Goal: Task Accomplishment & Management: Use online tool/utility

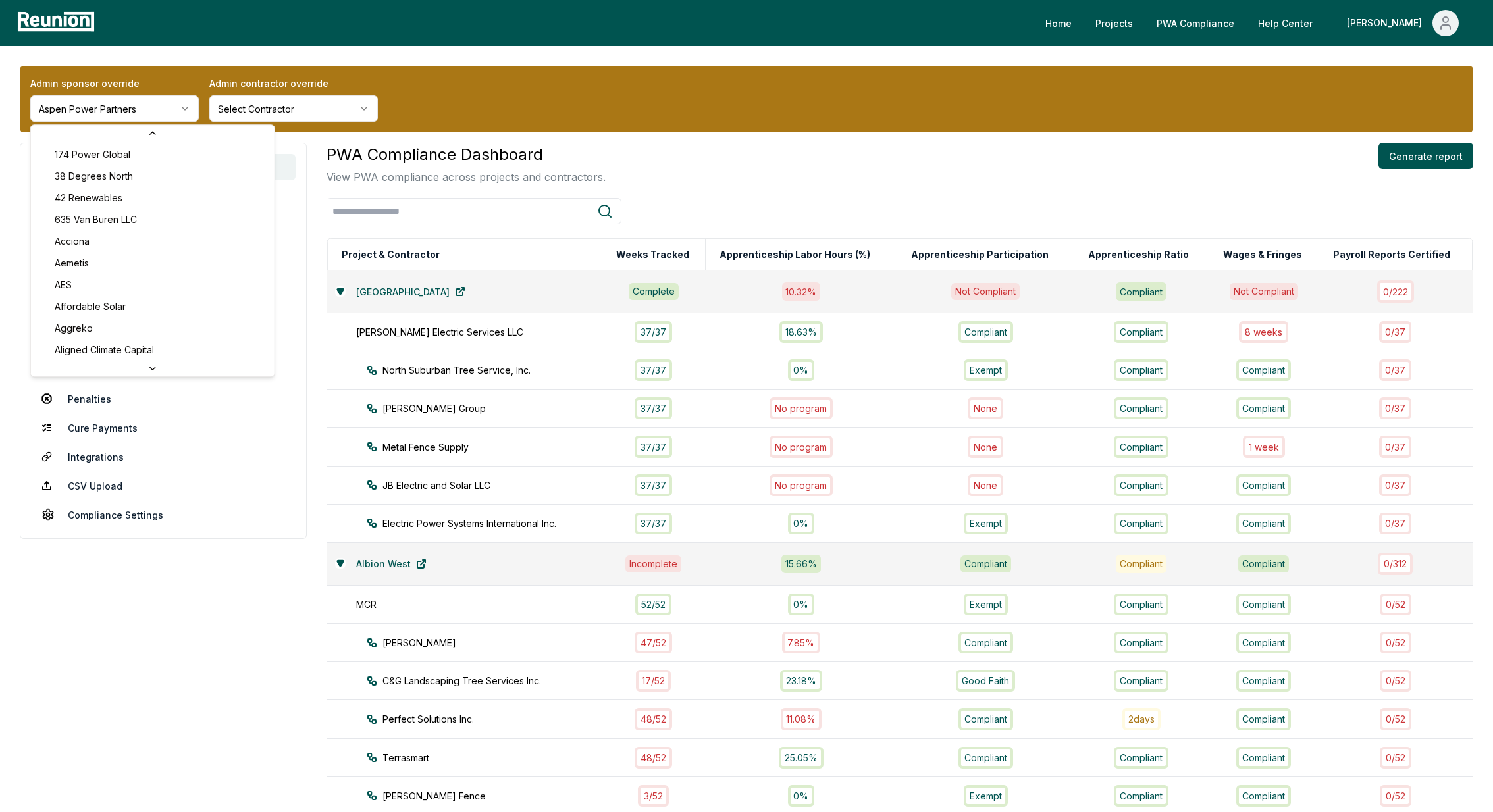
scroll to position [390, 0]
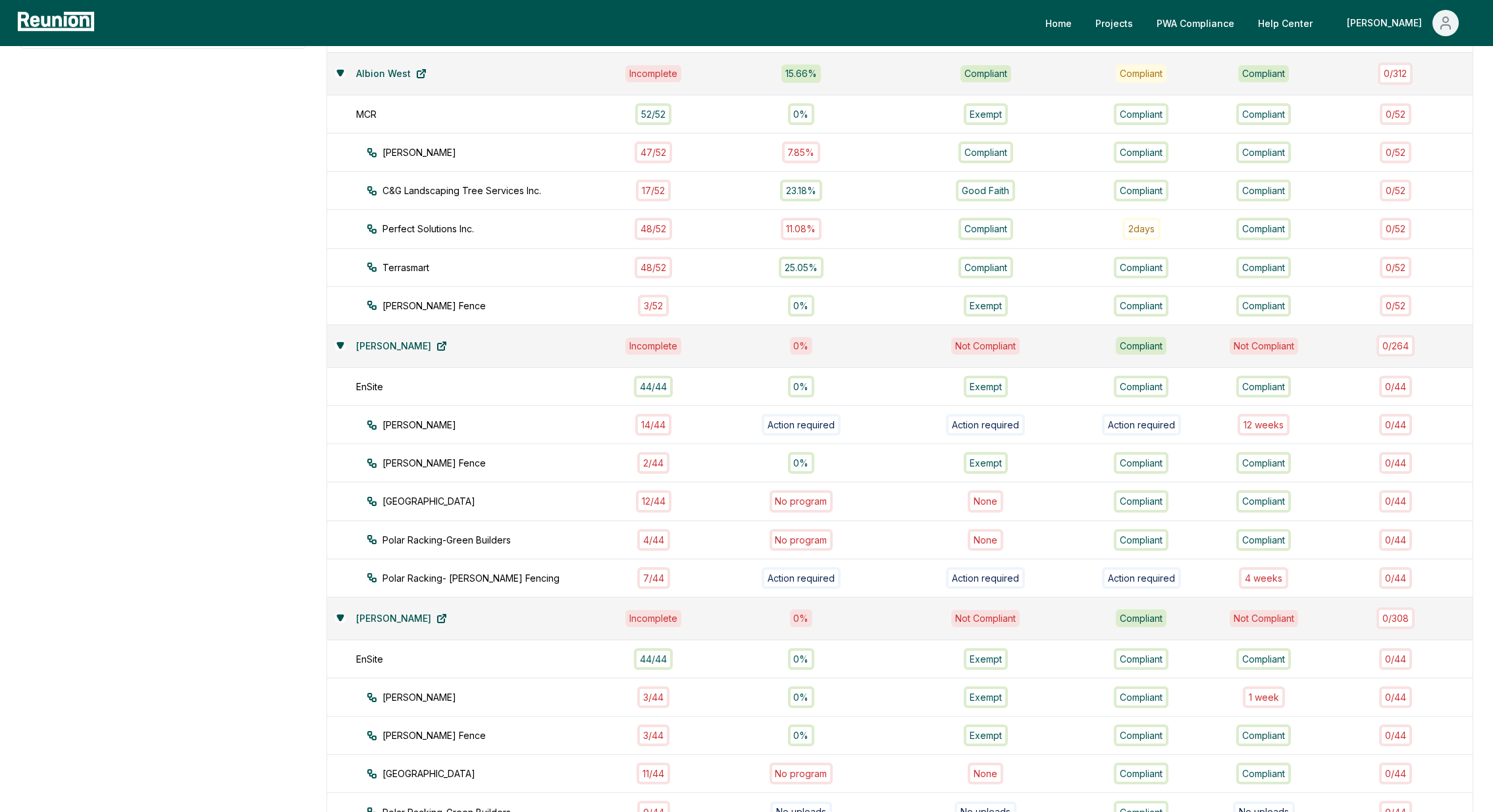
scroll to position [485, 0]
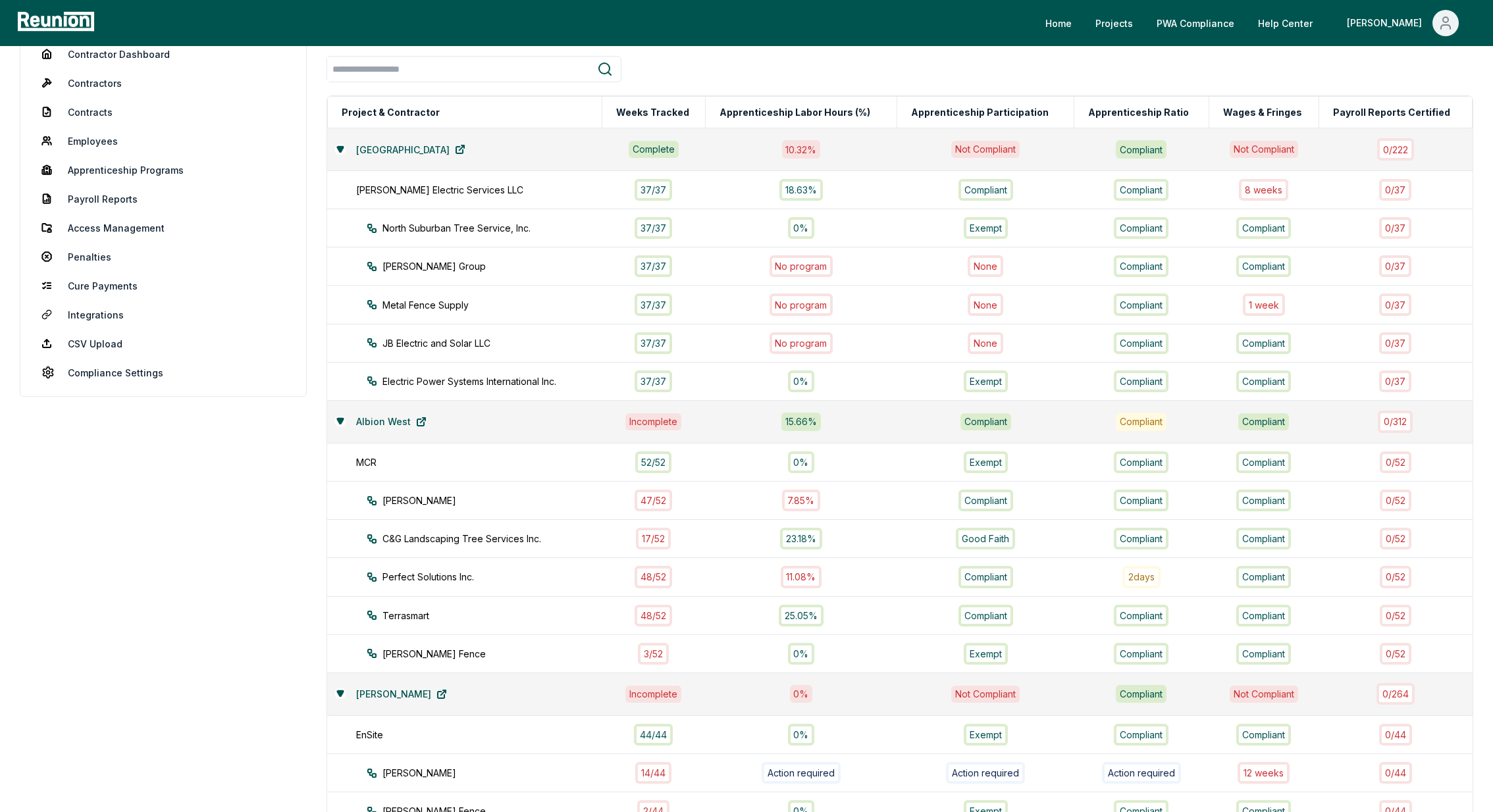
scroll to position [146, 0]
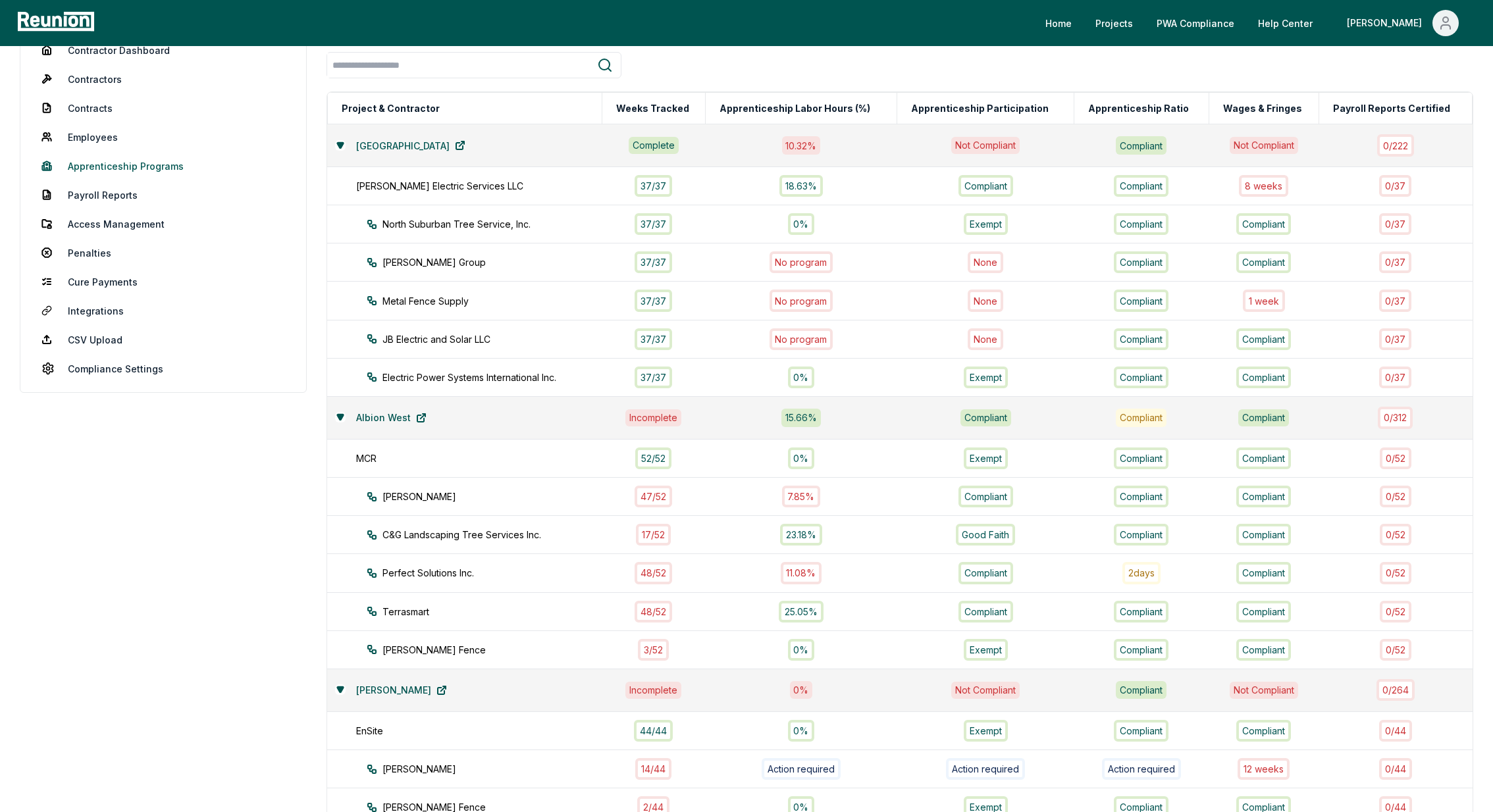
click at [96, 161] on link "Apprenticeship Programs" at bounding box center [163, 166] width 265 height 26
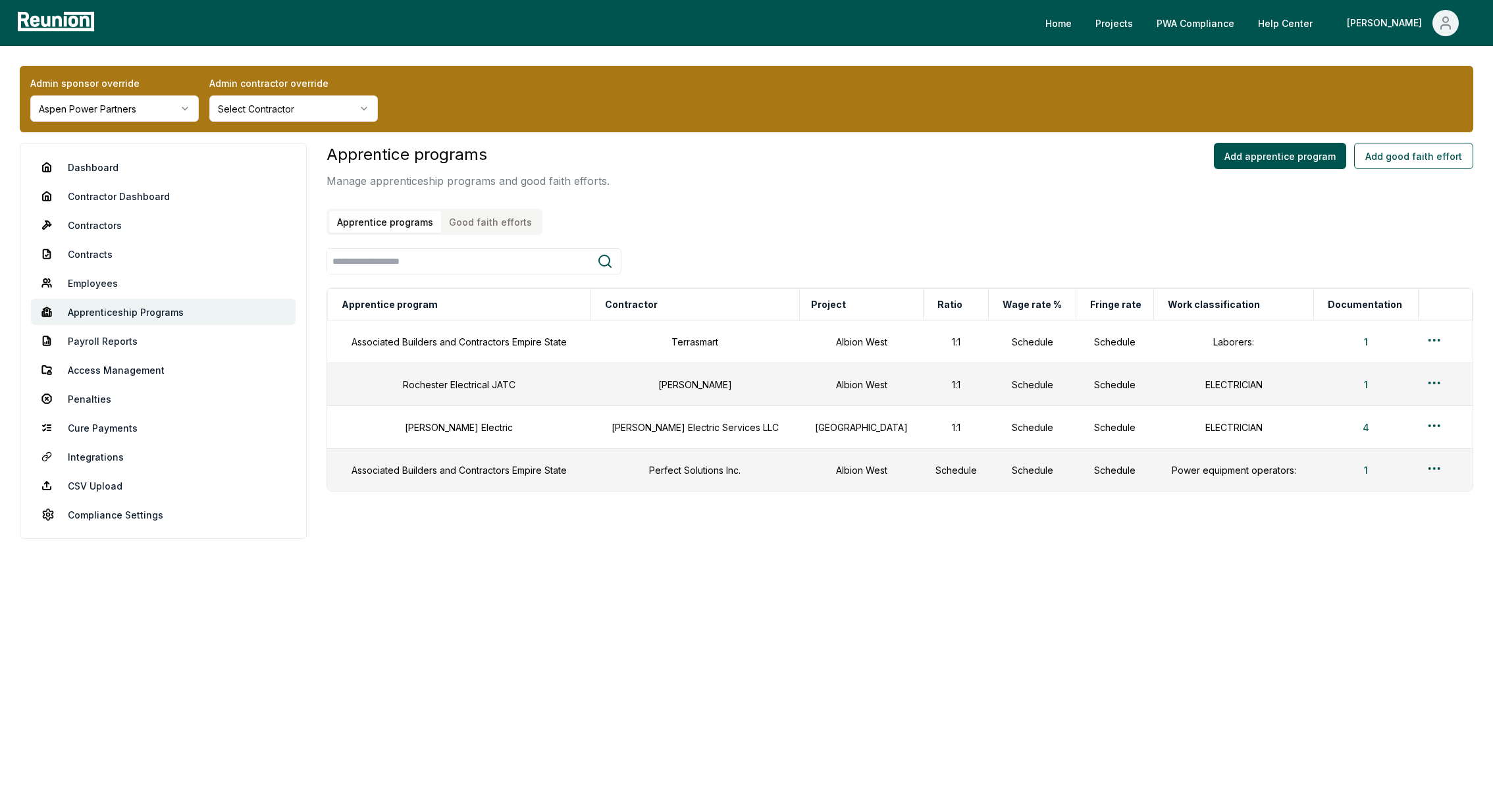
click at [481, 228] on button "Good faith efforts" at bounding box center [490, 222] width 99 height 22
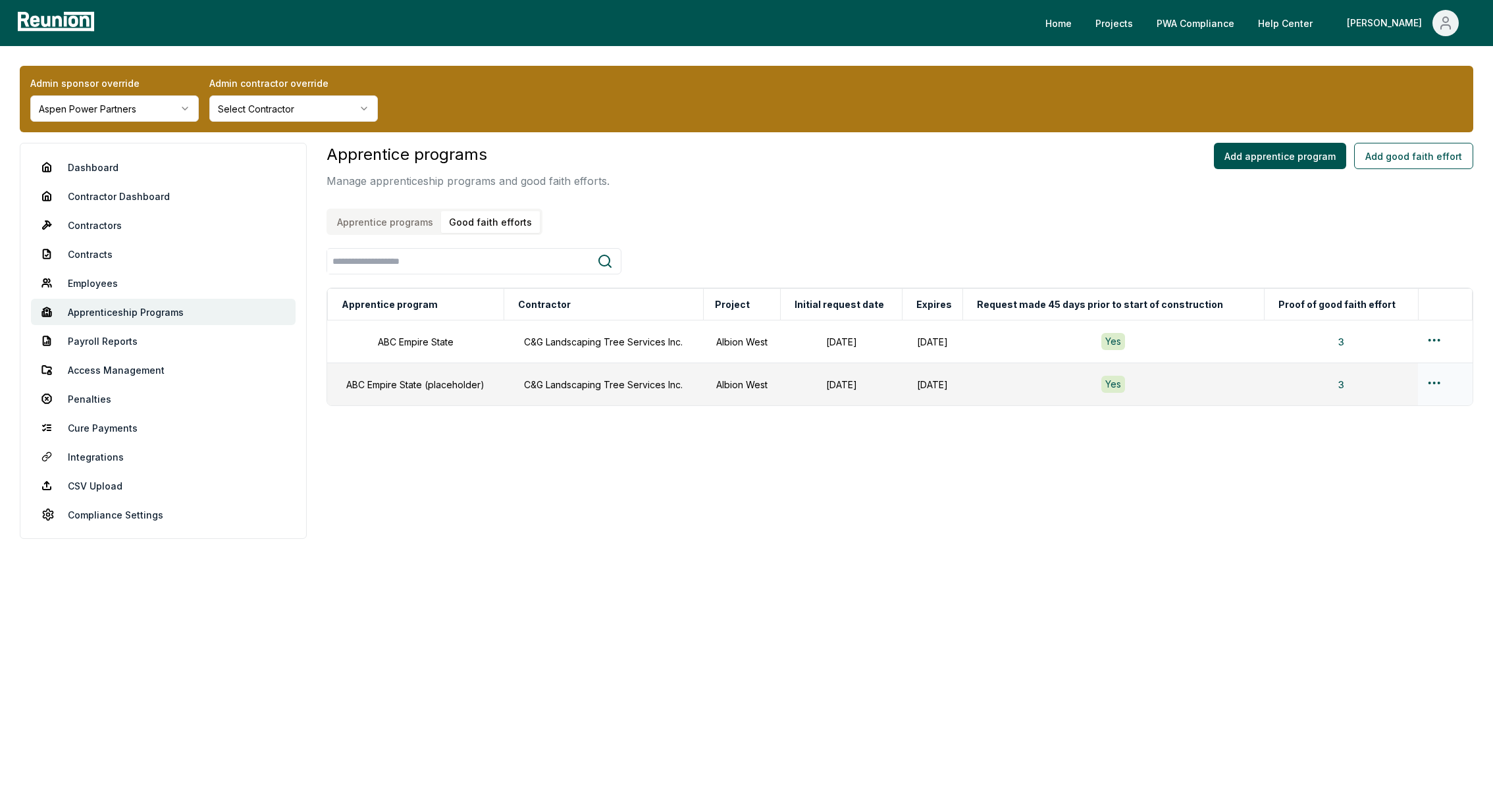
click at [1437, 380] on html "Please visit us on your desktop We're working on making our marketplace mobile-…" at bounding box center [746, 406] width 1493 height 812
click at [1379, 434] on div "Edit" at bounding box center [1419, 434] width 125 height 22
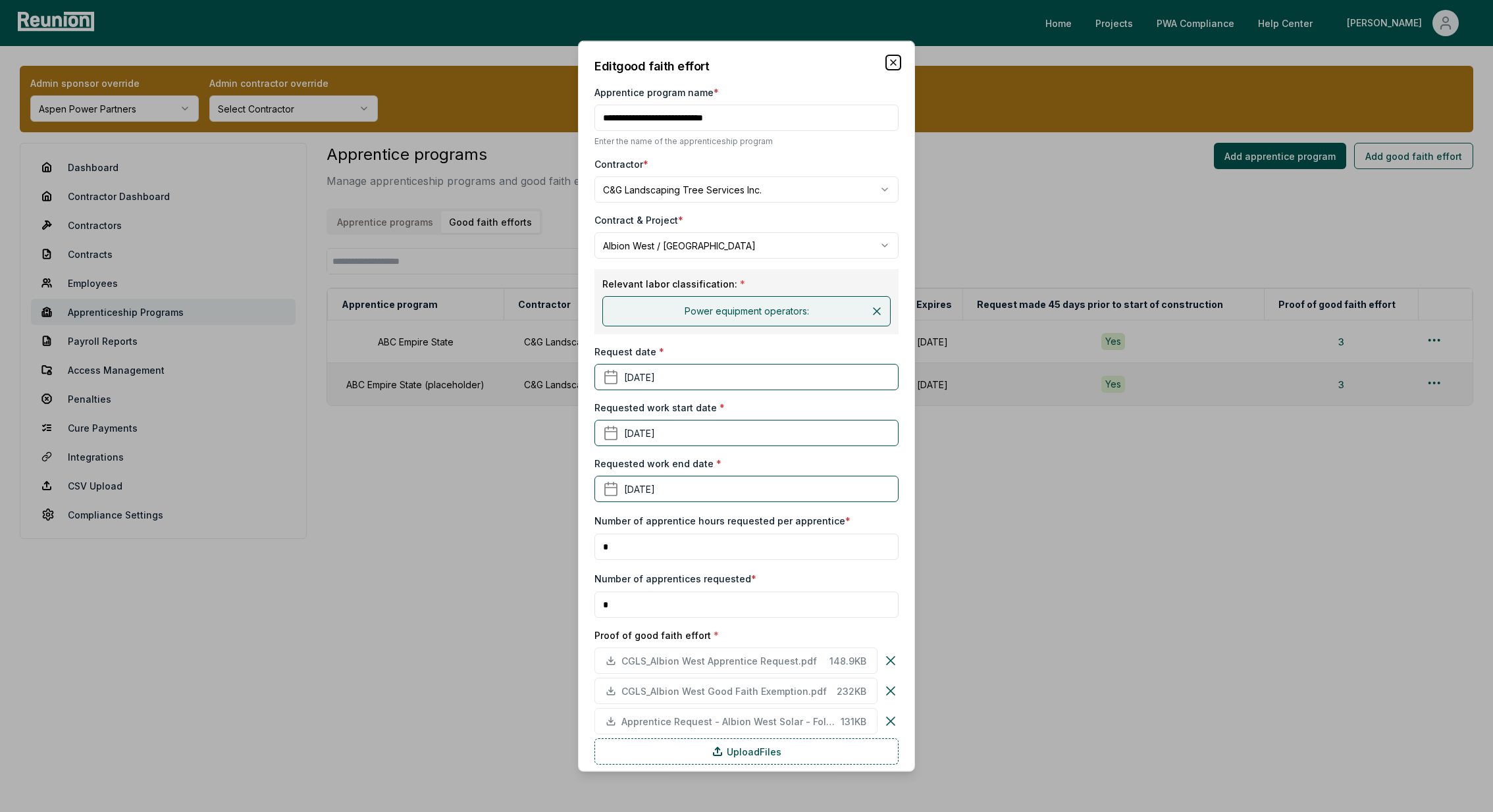
click at [893, 64] on icon "button" at bounding box center [893, 63] width 10 height 10
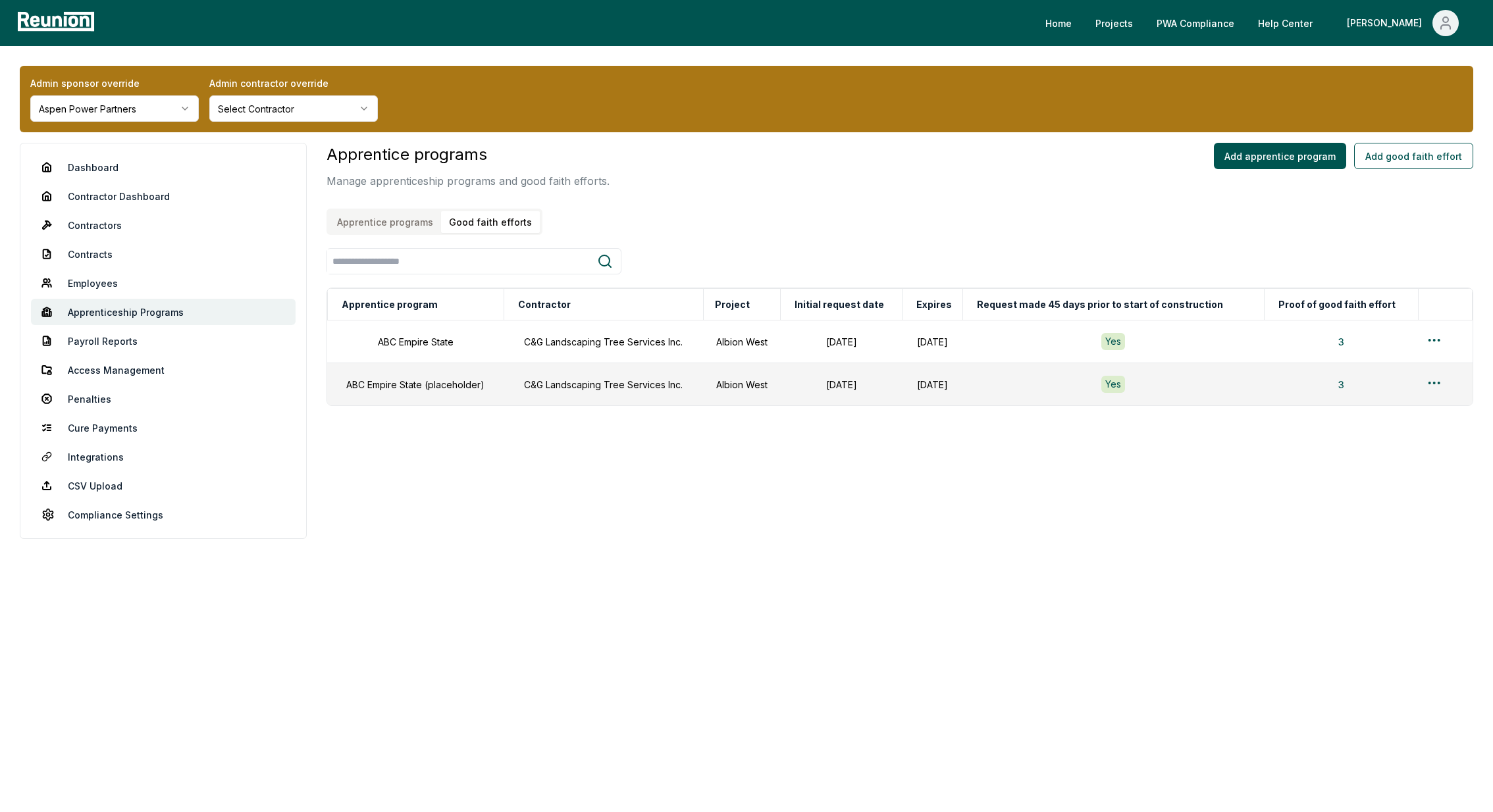
click at [91, 107] on html "Please visit us on your desktop We're working on making our marketplace mobile-…" at bounding box center [746, 406] width 1493 height 812
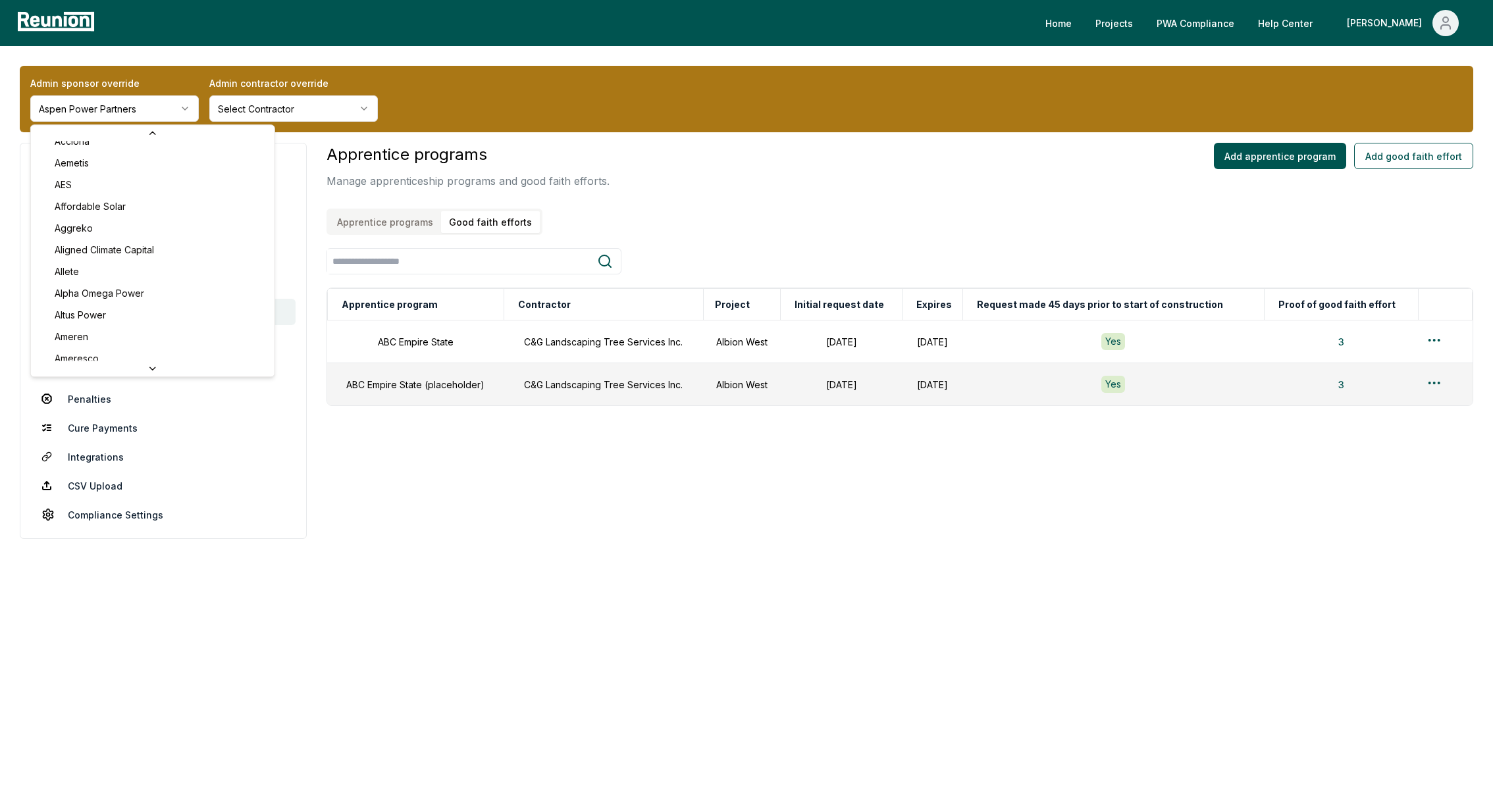
scroll to position [83, 0]
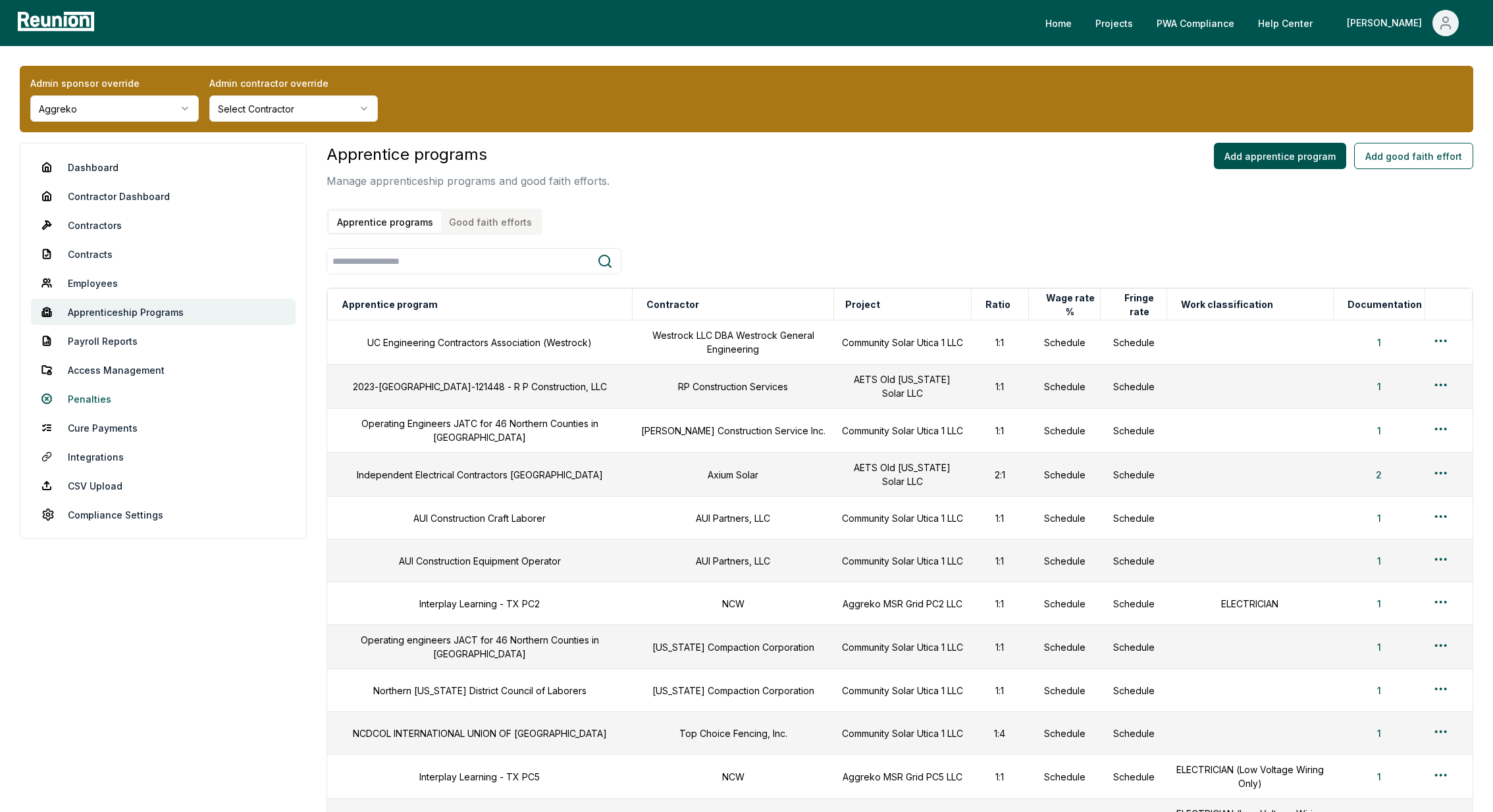
click at [92, 396] on link "Penalties" at bounding box center [163, 399] width 265 height 26
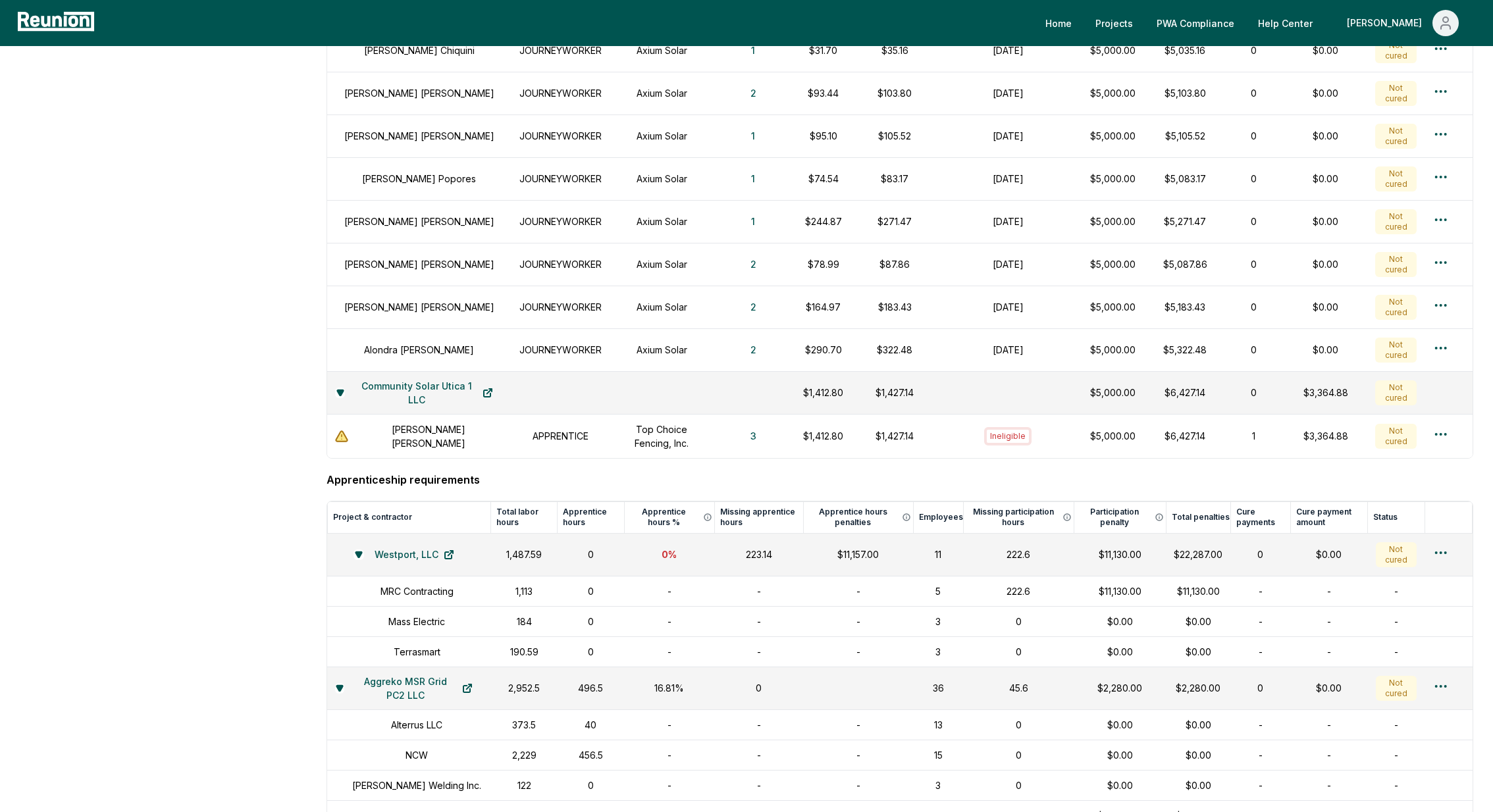
scroll to position [1340, 0]
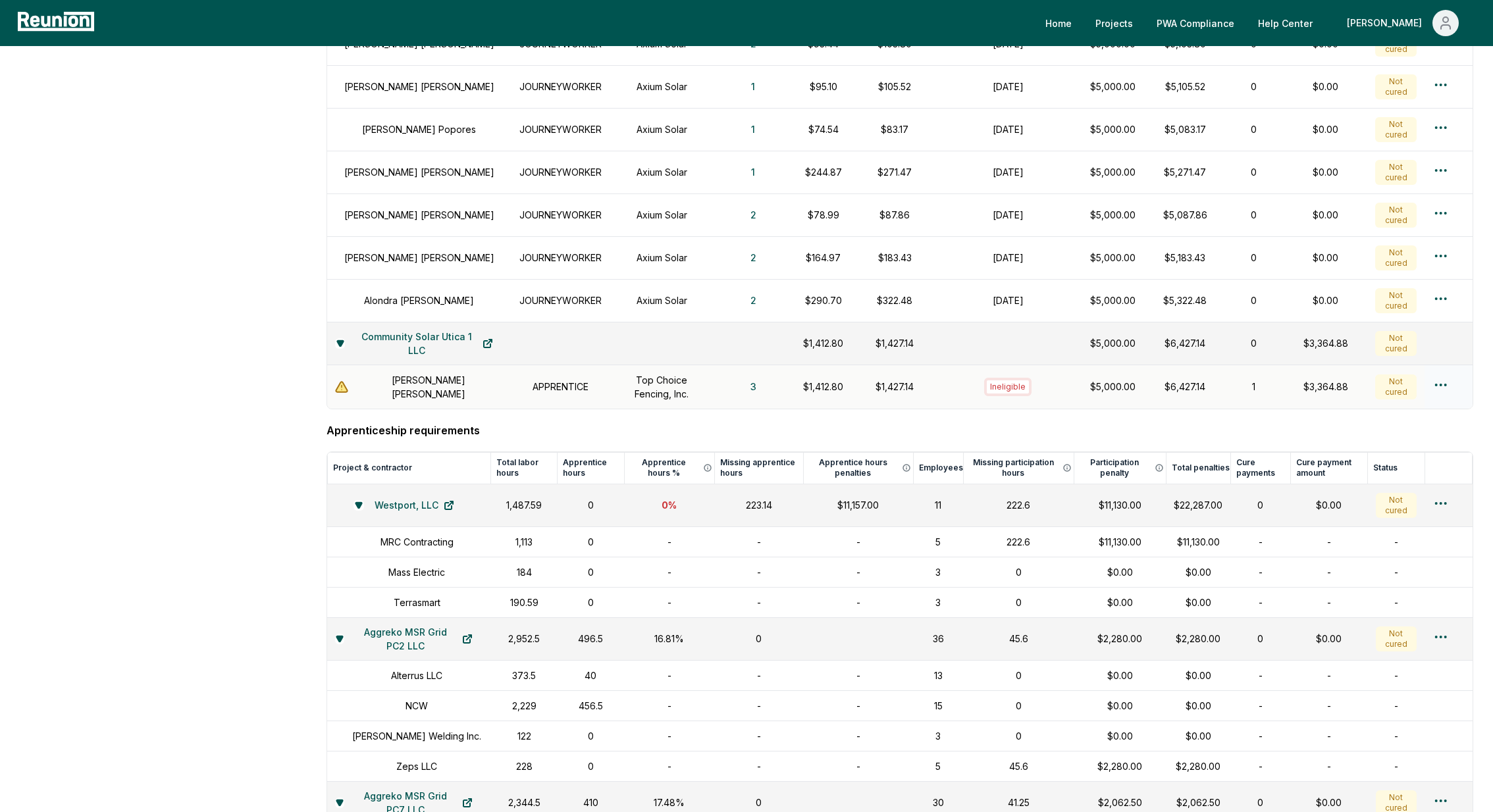
click at [1394, 471] on div "Create penalty cure payment" at bounding box center [1419, 465] width 125 height 35
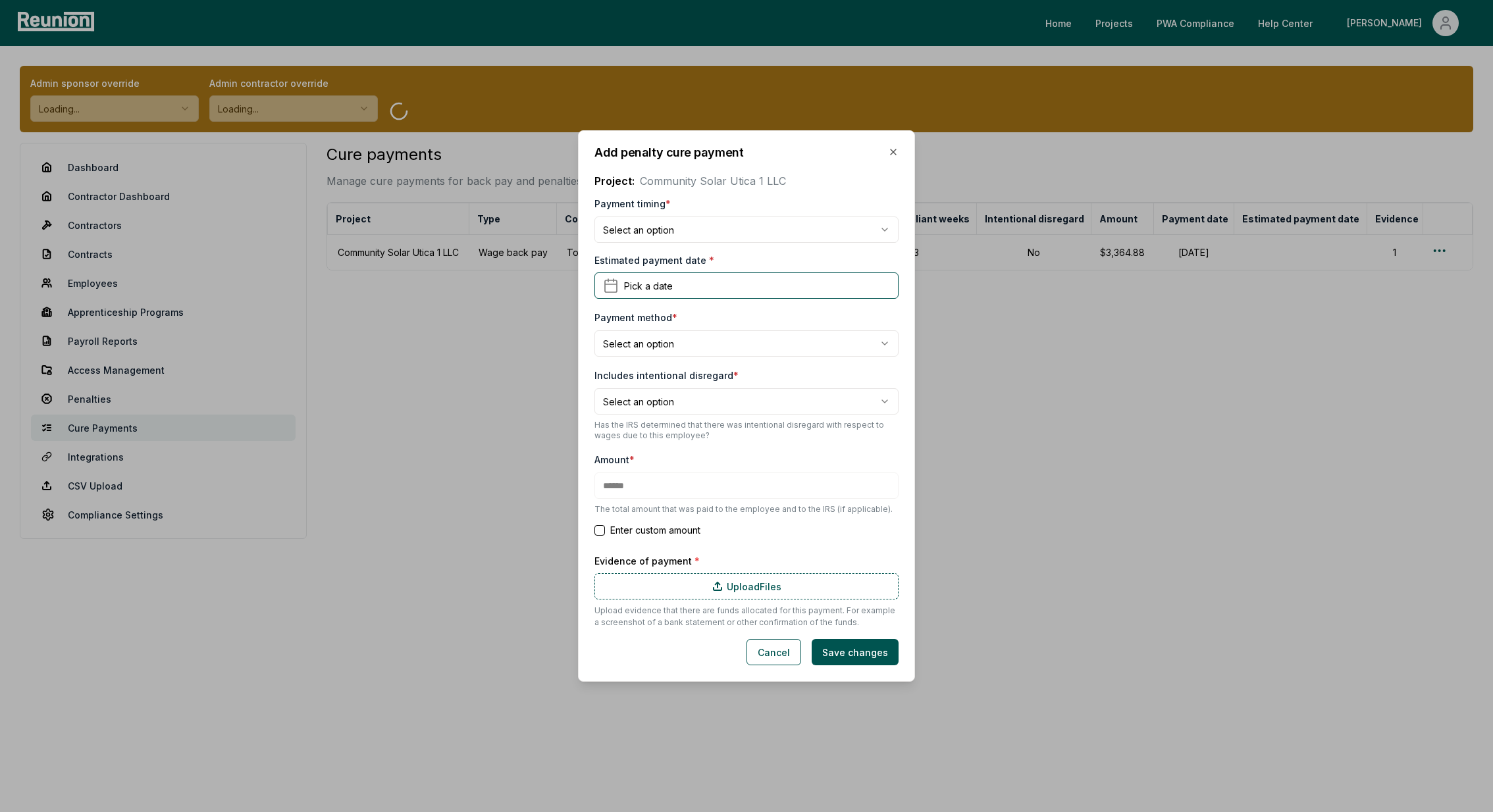
type input "****"
click at [683, 227] on body "**********" at bounding box center [746, 406] width 1493 height 812
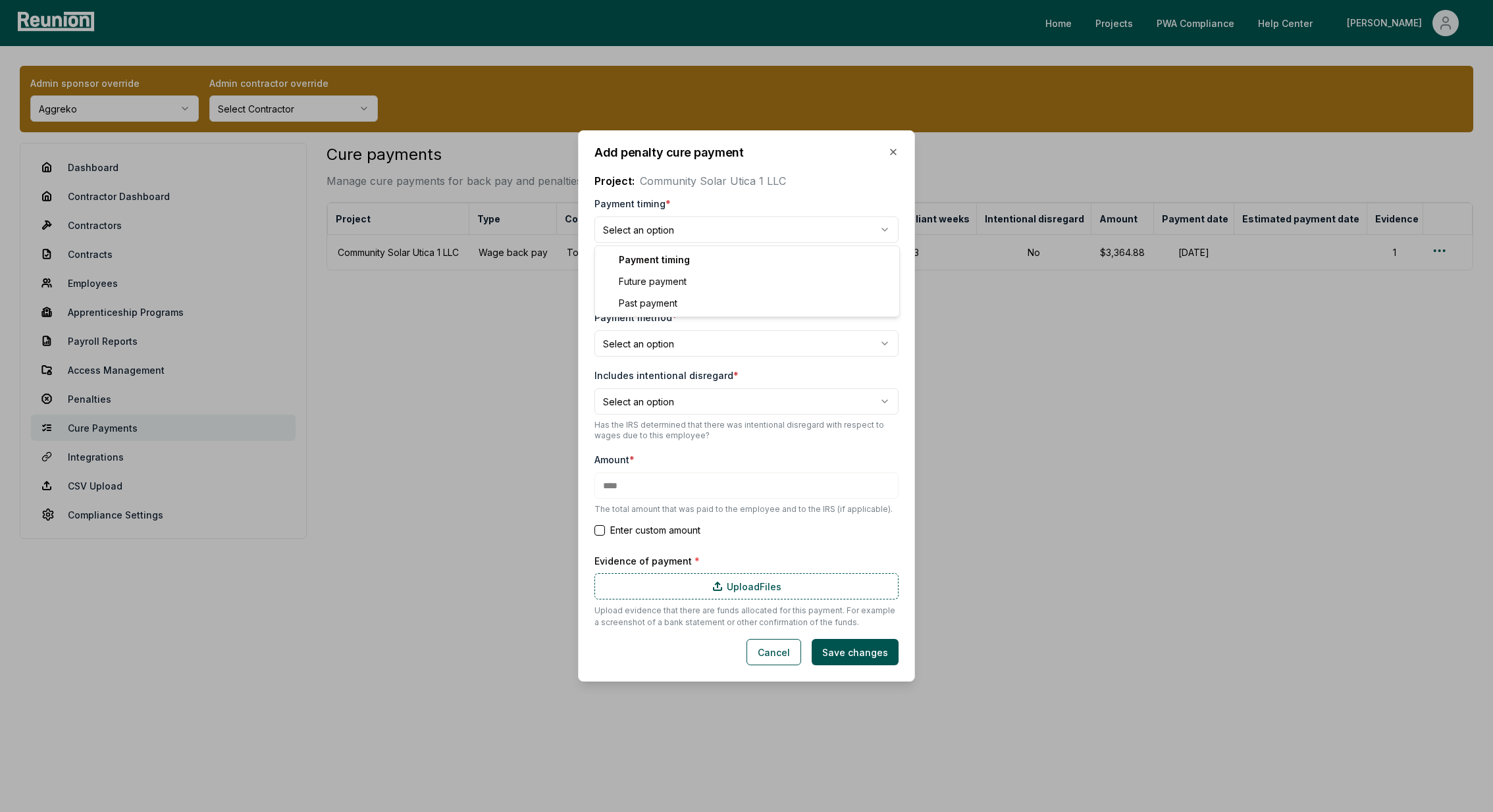
select select "**********"
type input "******"
click at [721, 296] on button "Pick a date" at bounding box center [746, 285] width 304 height 26
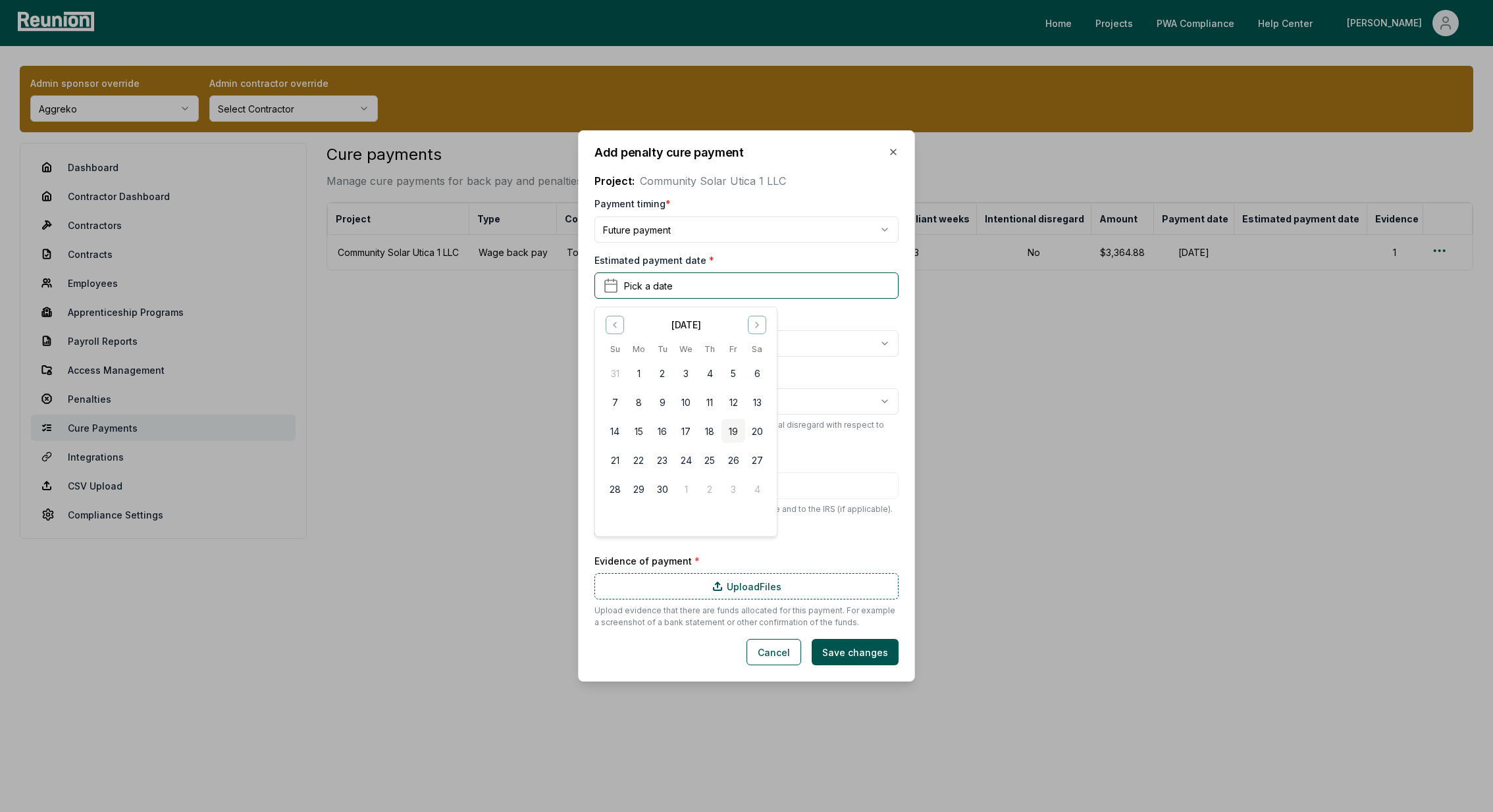
click at [744, 258] on div "Estimated payment date * Pick a date September 2025 Su Mo Tu We Th Fr Sa 31 1 2…" at bounding box center [746, 276] width 304 height 46
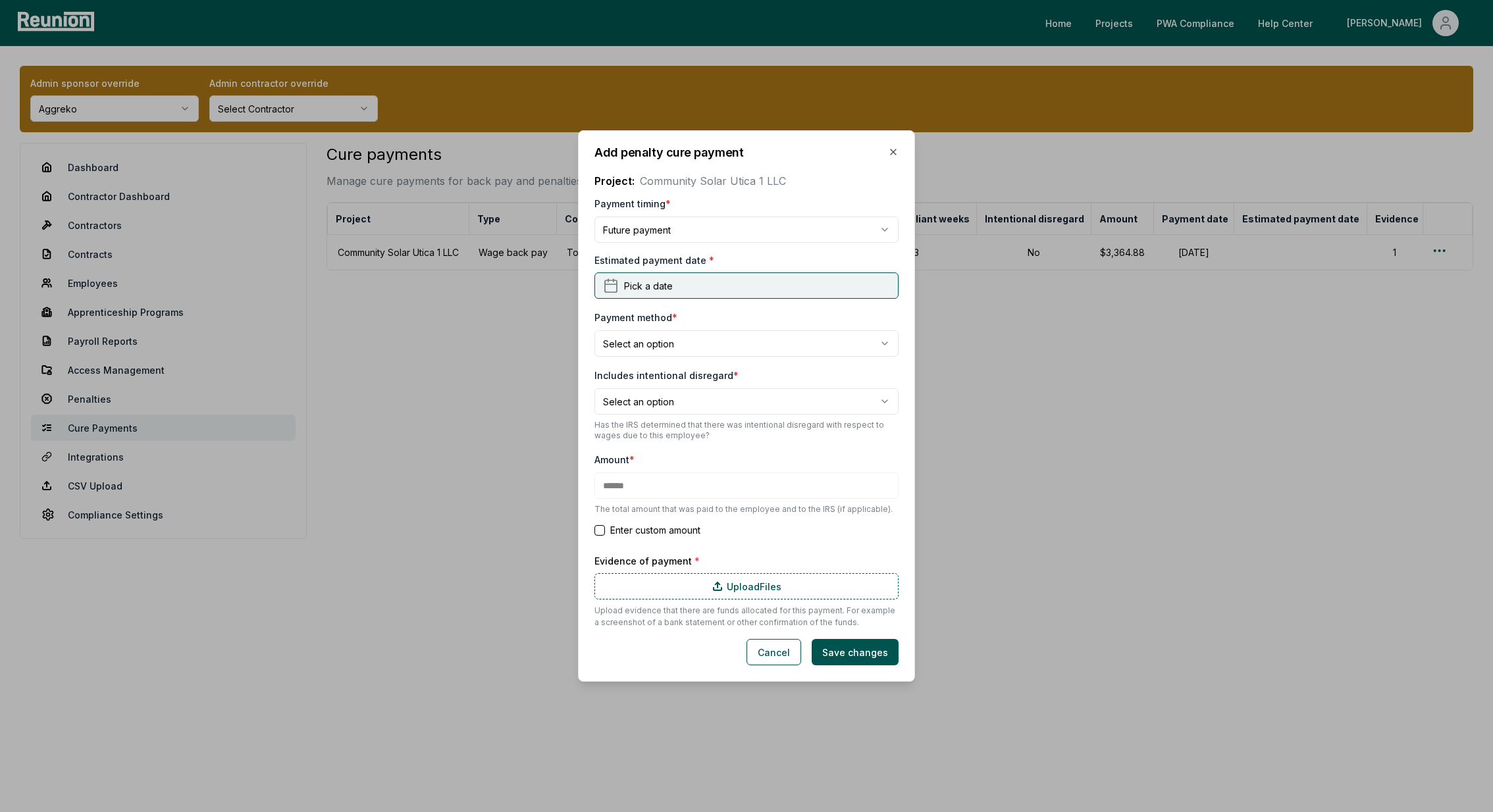
click at [627, 285] on span "Pick a date" at bounding box center [648, 285] width 49 height 14
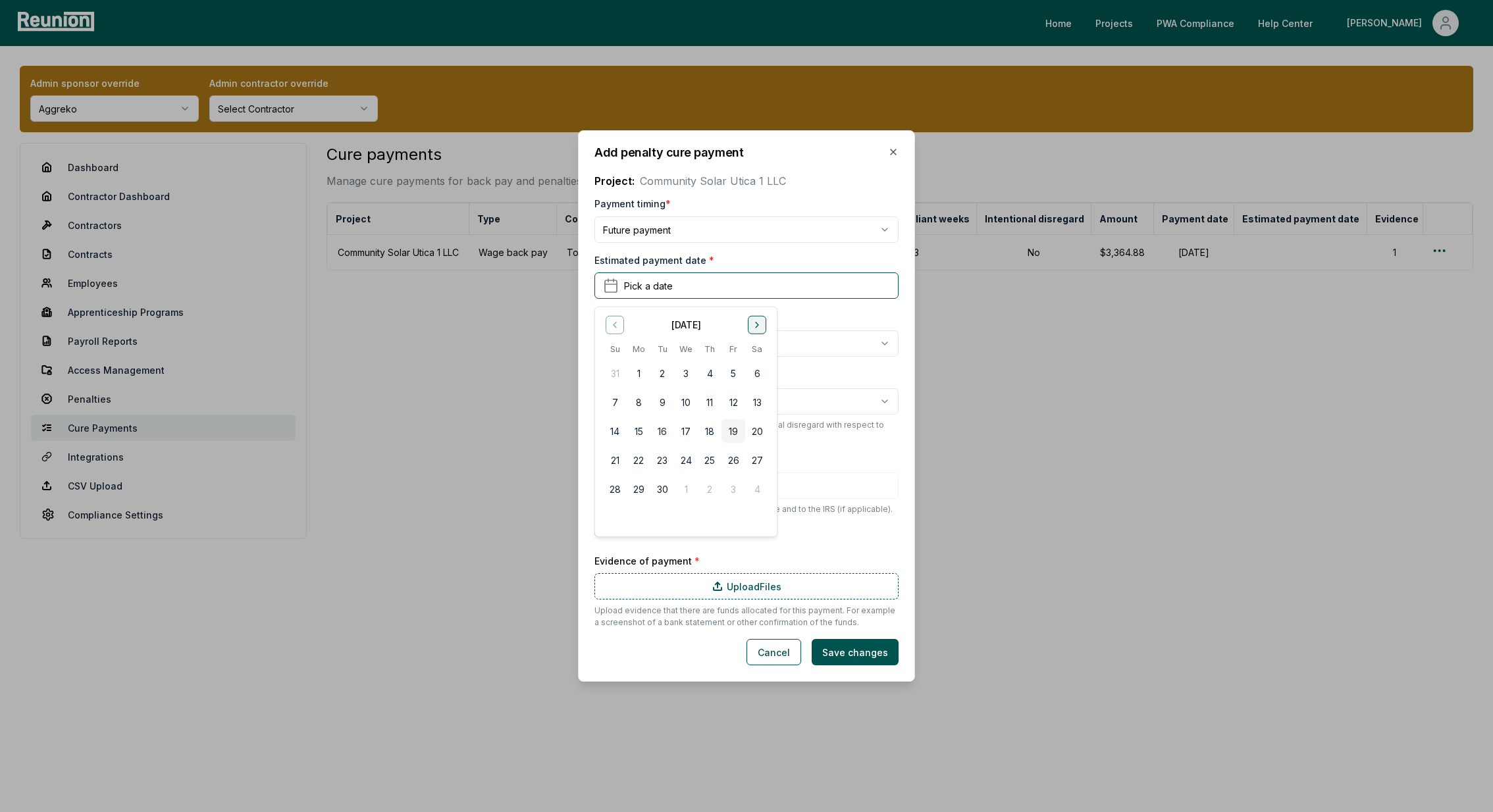
click at [757, 327] on icon "Go to next month" at bounding box center [756, 324] width 10 height 10
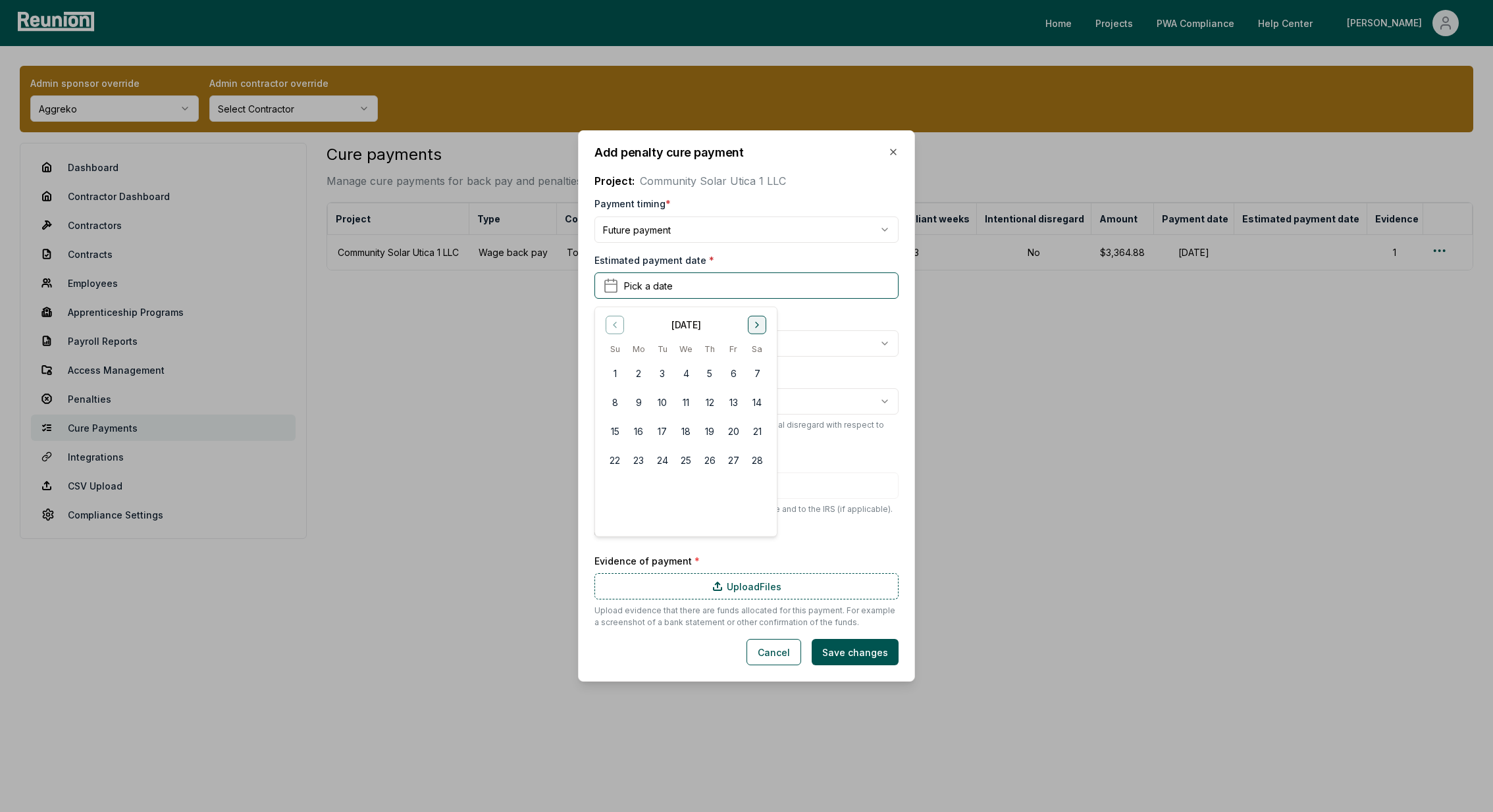
click at [757, 327] on icon "Go to next month" at bounding box center [756, 324] width 10 height 10
click at [614, 428] on button "15" at bounding box center [614, 431] width 24 height 24
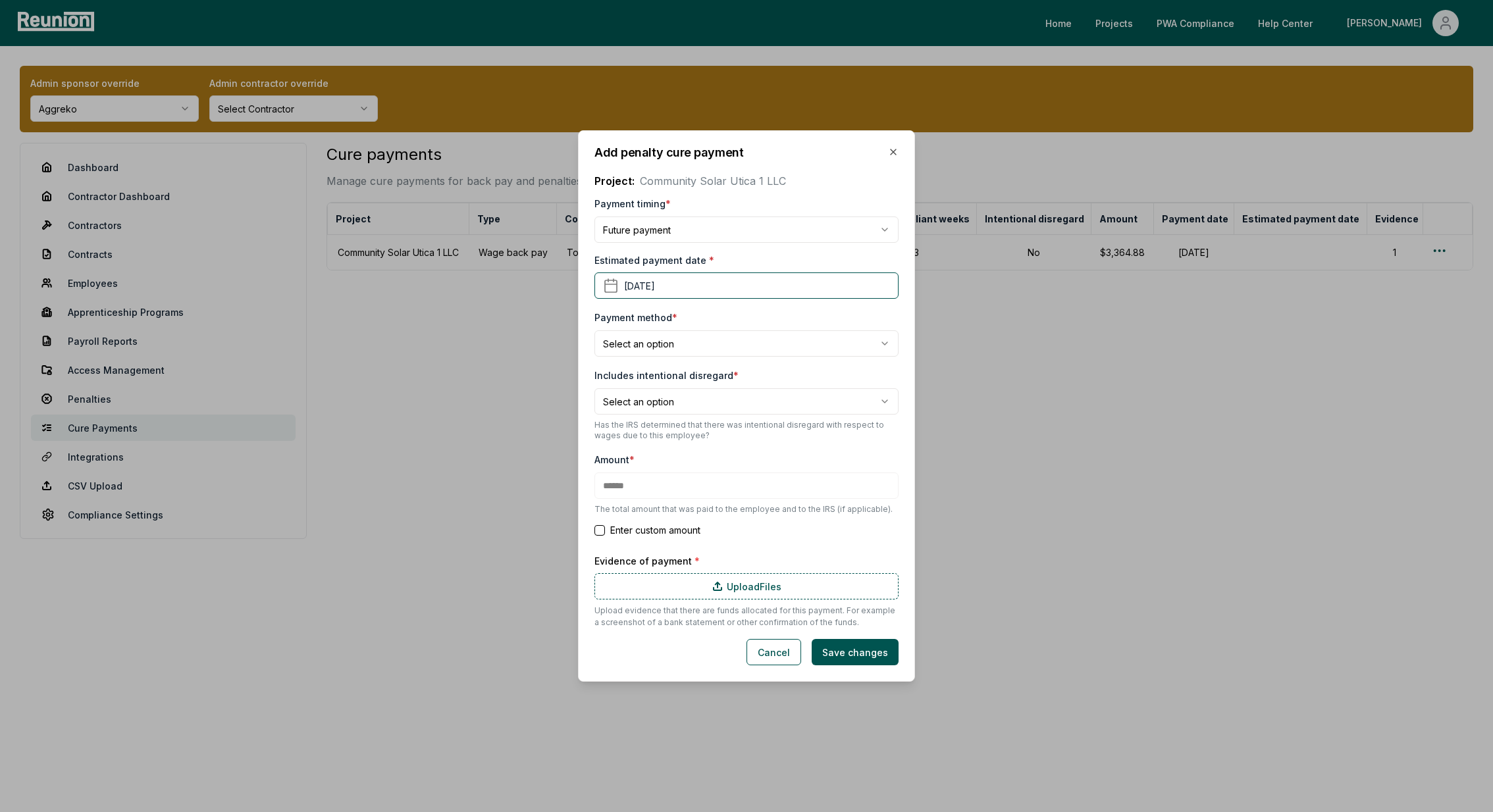
click at [661, 346] on body "**********" at bounding box center [746, 406] width 1493 height 812
select select "**********"
click at [635, 329] on div "**********" at bounding box center [746, 332] width 304 height 47
click at [638, 340] on body "**********" at bounding box center [746, 406] width 1493 height 812
click at [740, 399] on body "**********" at bounding box center [746, 406] width 1493 height 812
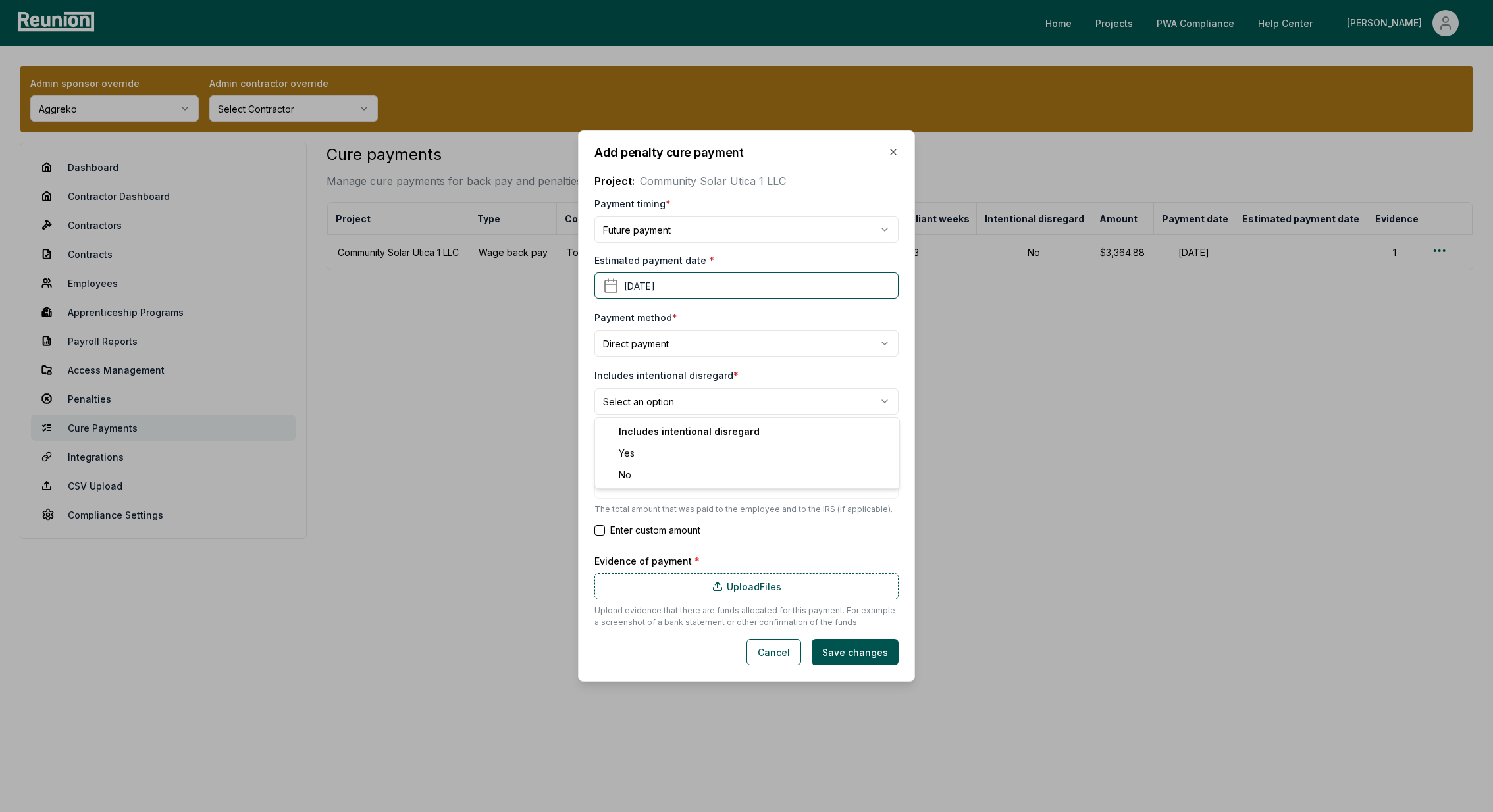
select select "*****"
type input "******"
click at [737, 591] on label "Upload Files" at bounding box center [746, 586] width 304 height 26
click at [0, 0] on input "Upload Files" at bounding box center [0, 0] width 0 height 0
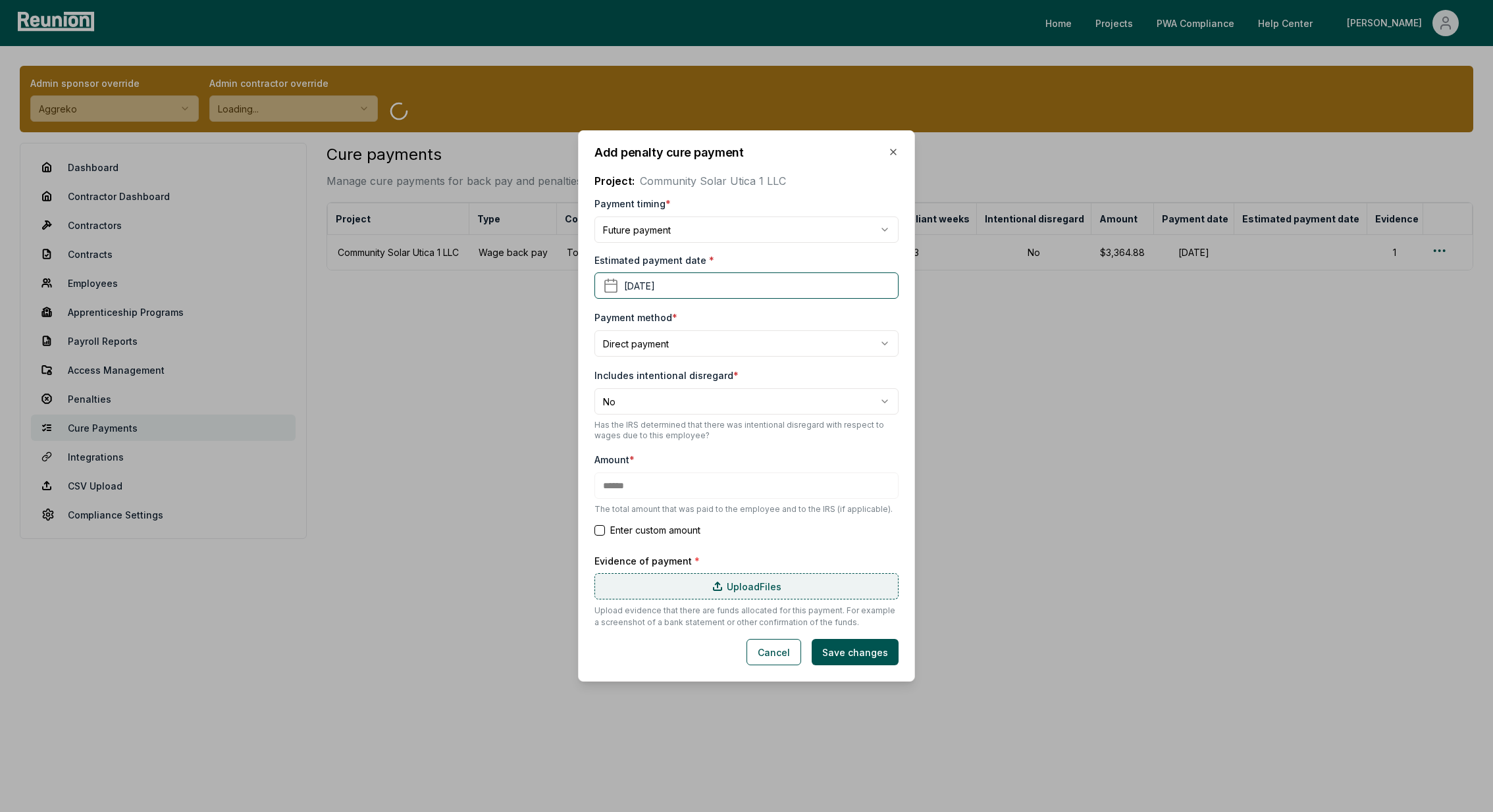
click at [683, 580] on label "Upload Files" at bounding box center [746, 586] width 304 height 26
click at [0, 0] on input "Upload Files" at bounding box center [0, 0] width 0 height 0
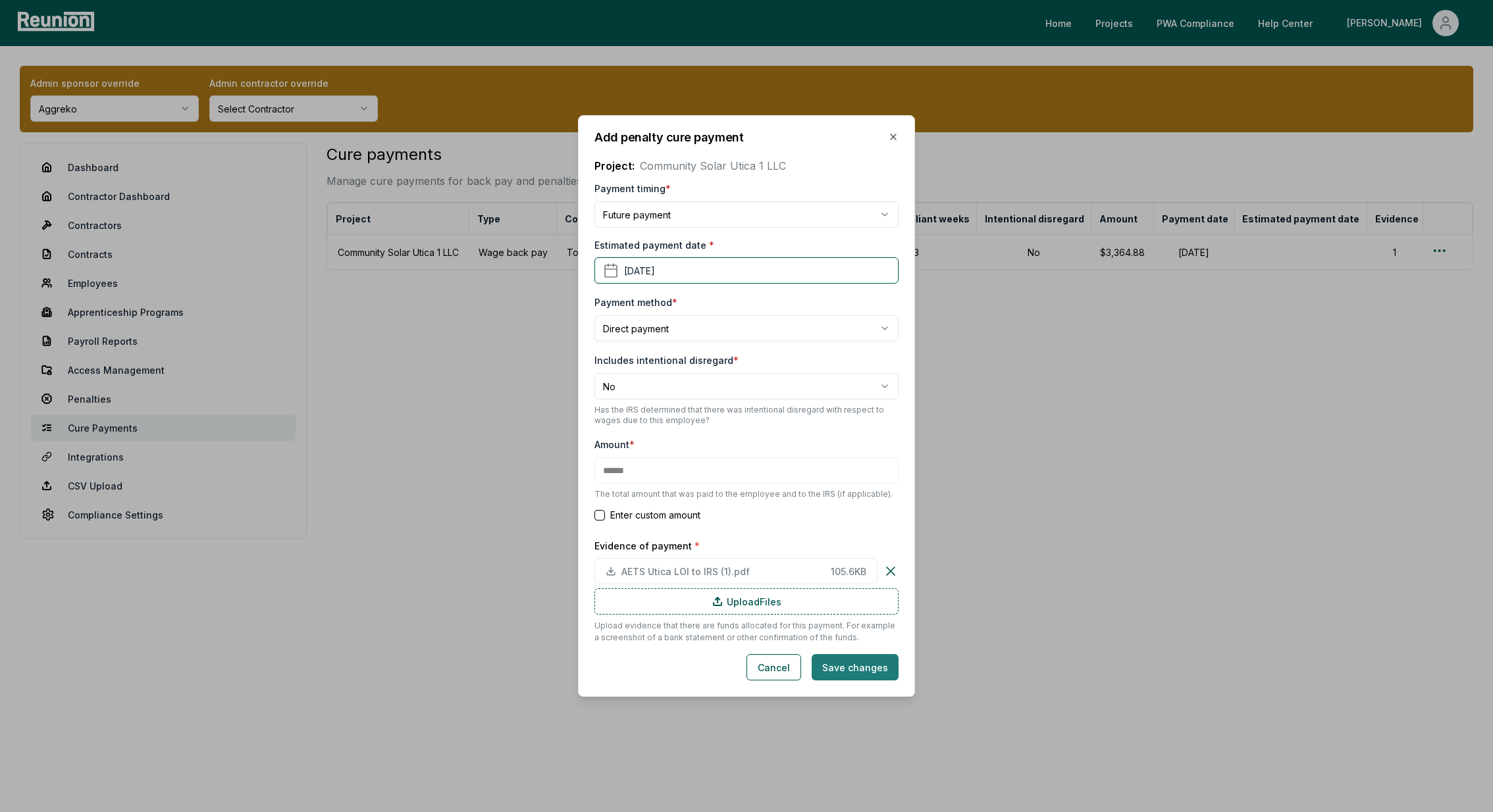
click at [841, 663] on button "Save changes" at bounding box center [855, 667] width 87 height 26
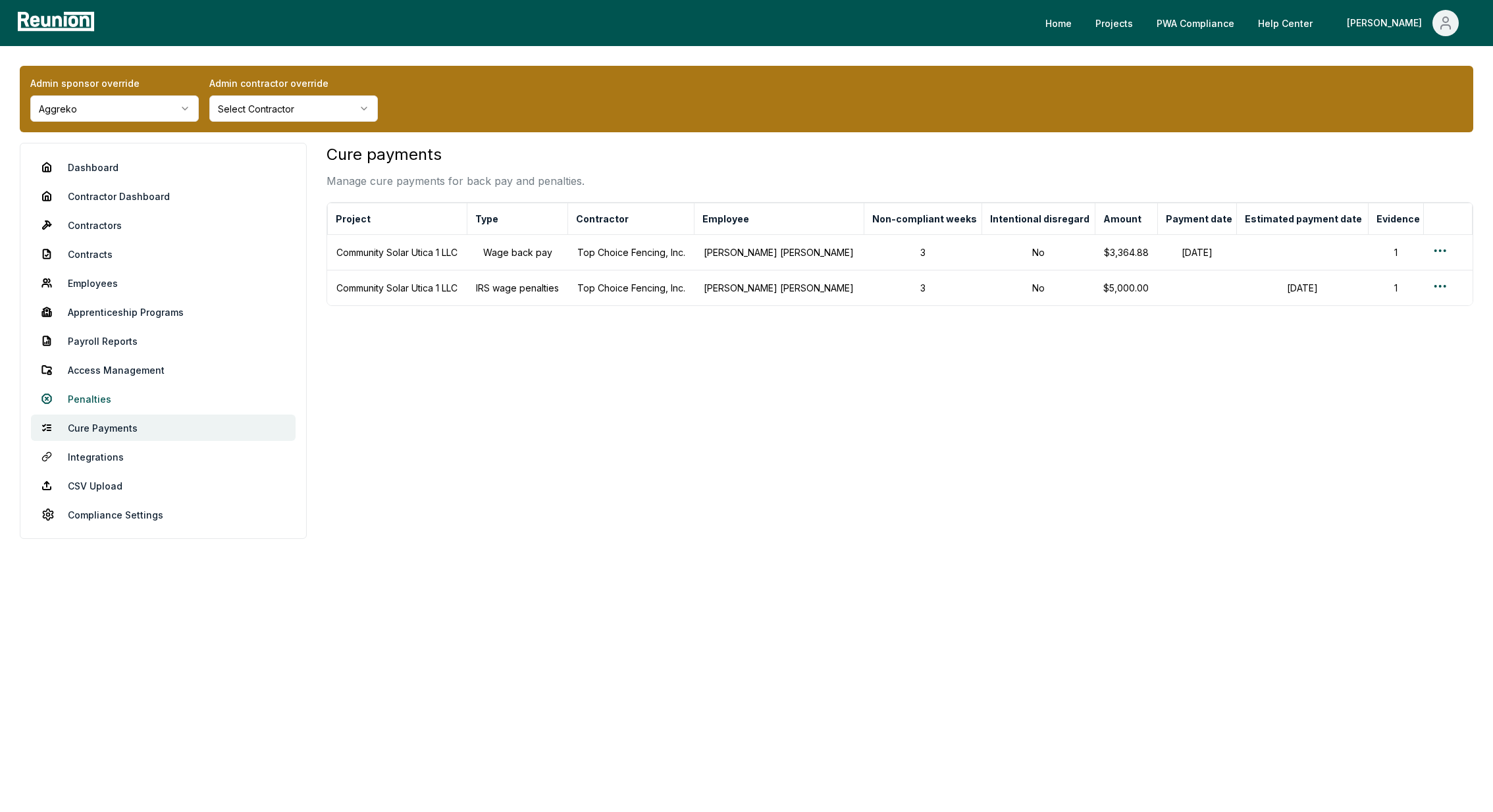
click at [93, 396] on link "Penalties" at bounding box center [163, 399] width 265 height 26
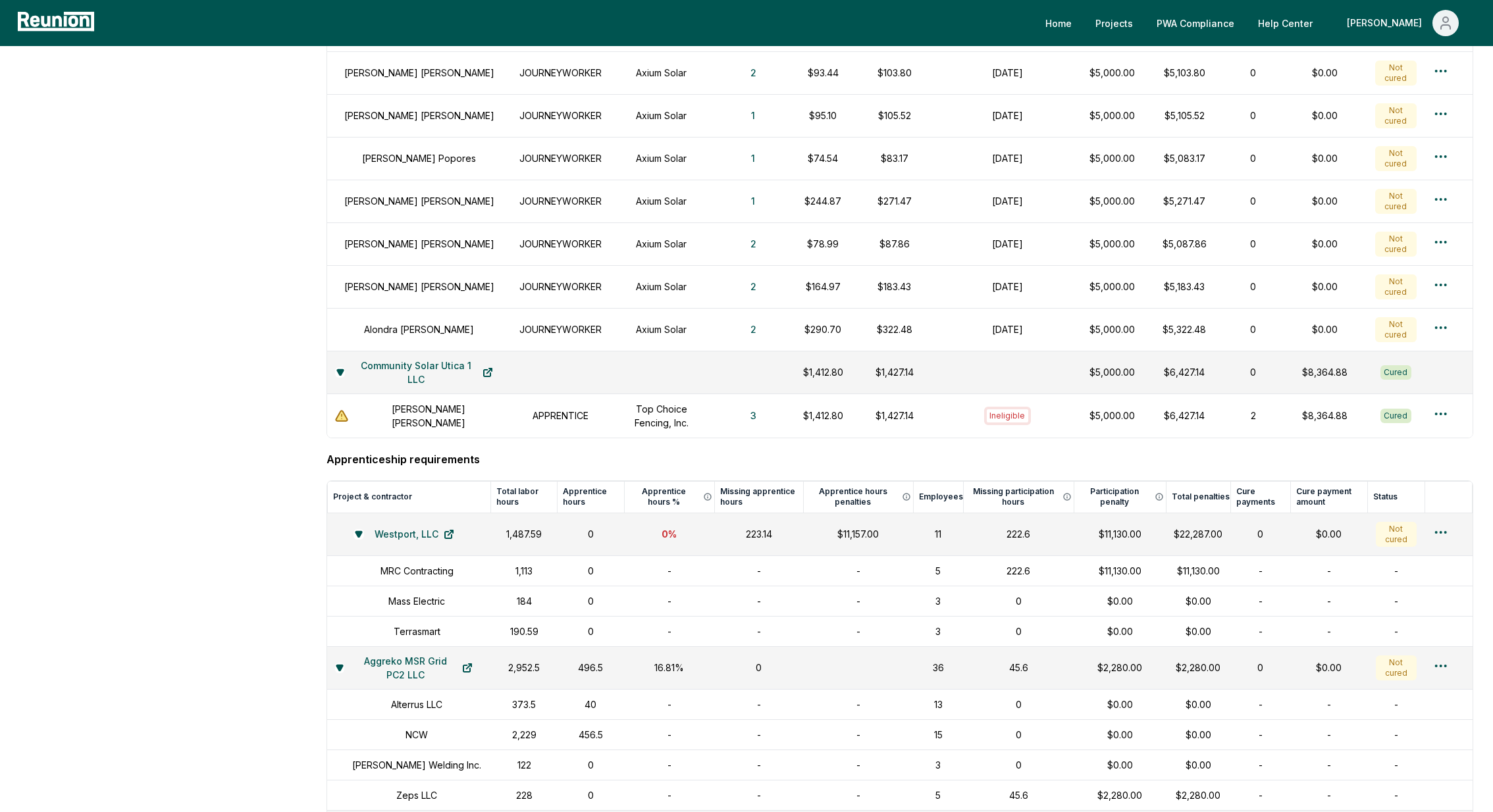
scroll to position [1309, 0]
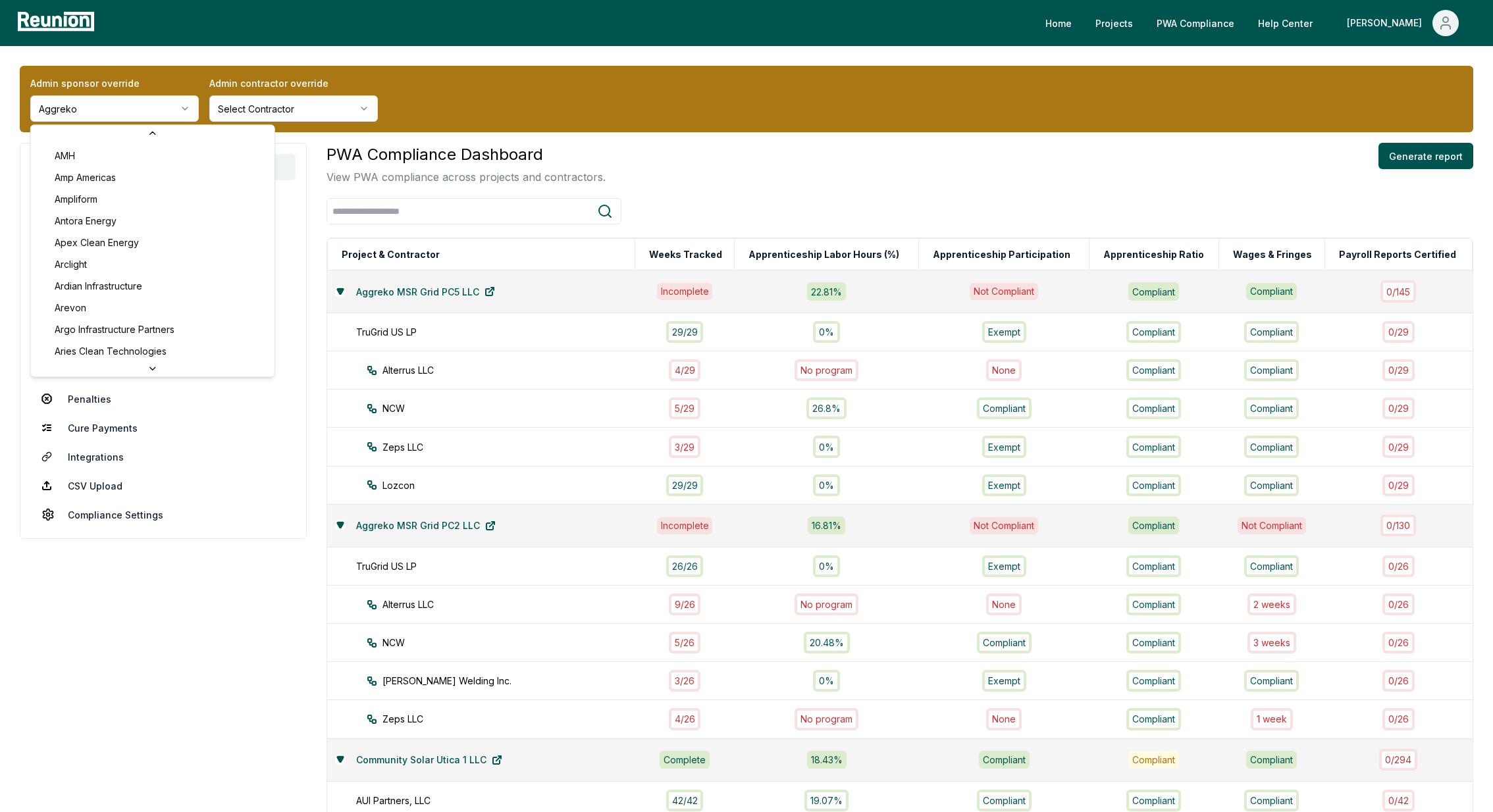
scroll to position [338, 0]
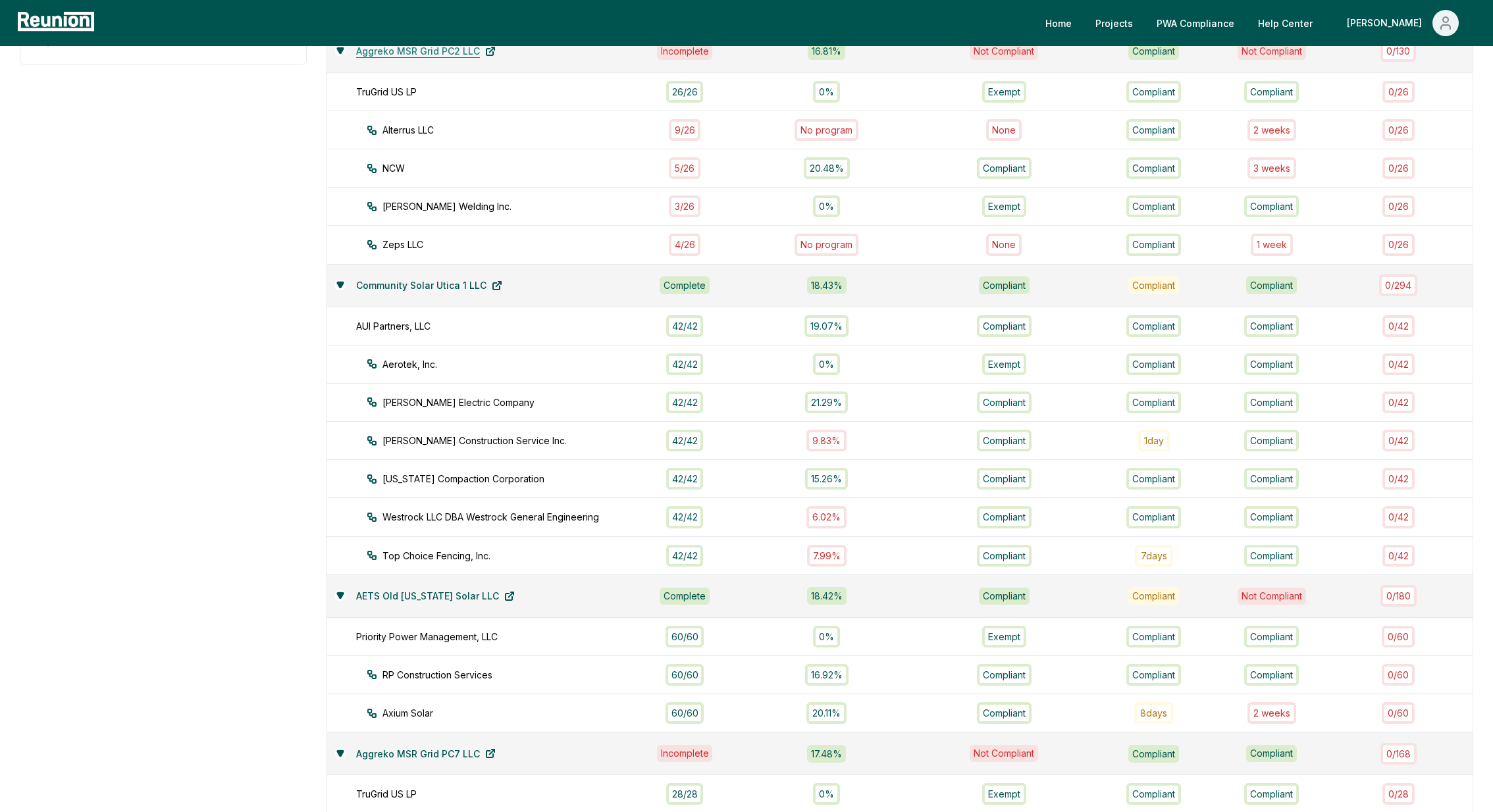
scroll to position [472, 0]
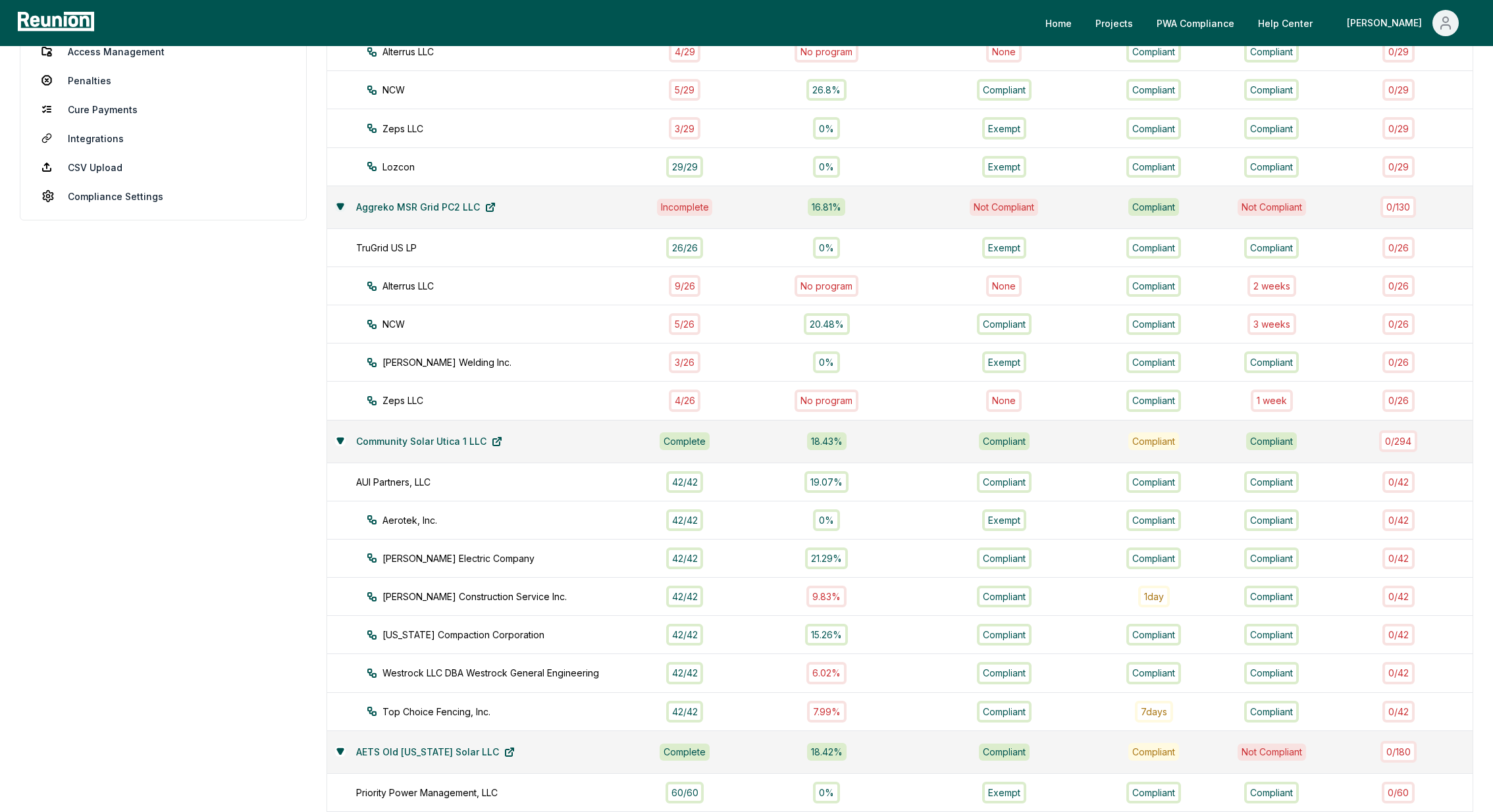
click at [344, 202] on icon at bounding box center [340, 206] width 8 height 8
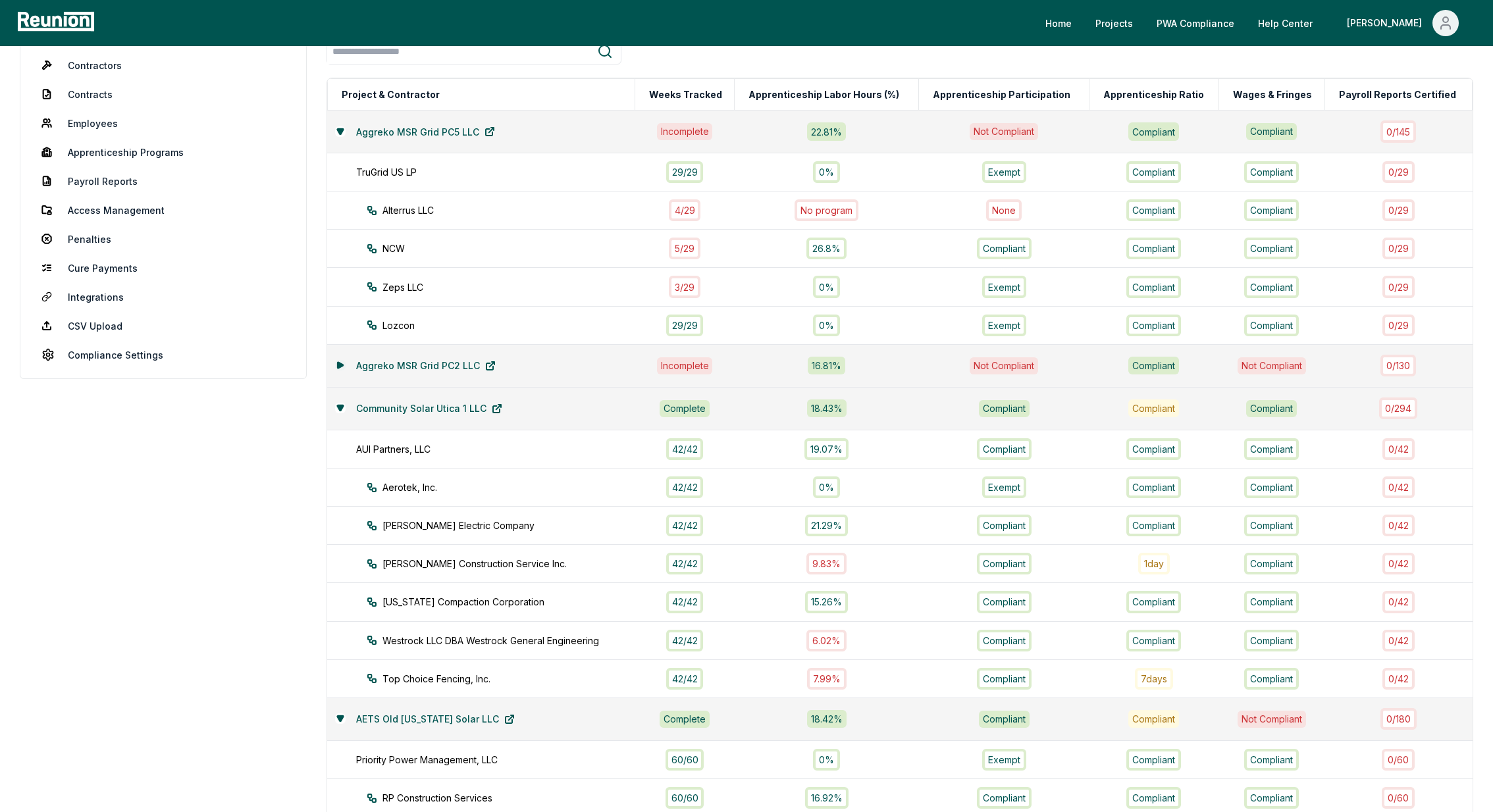
scroll to position [134, 0]
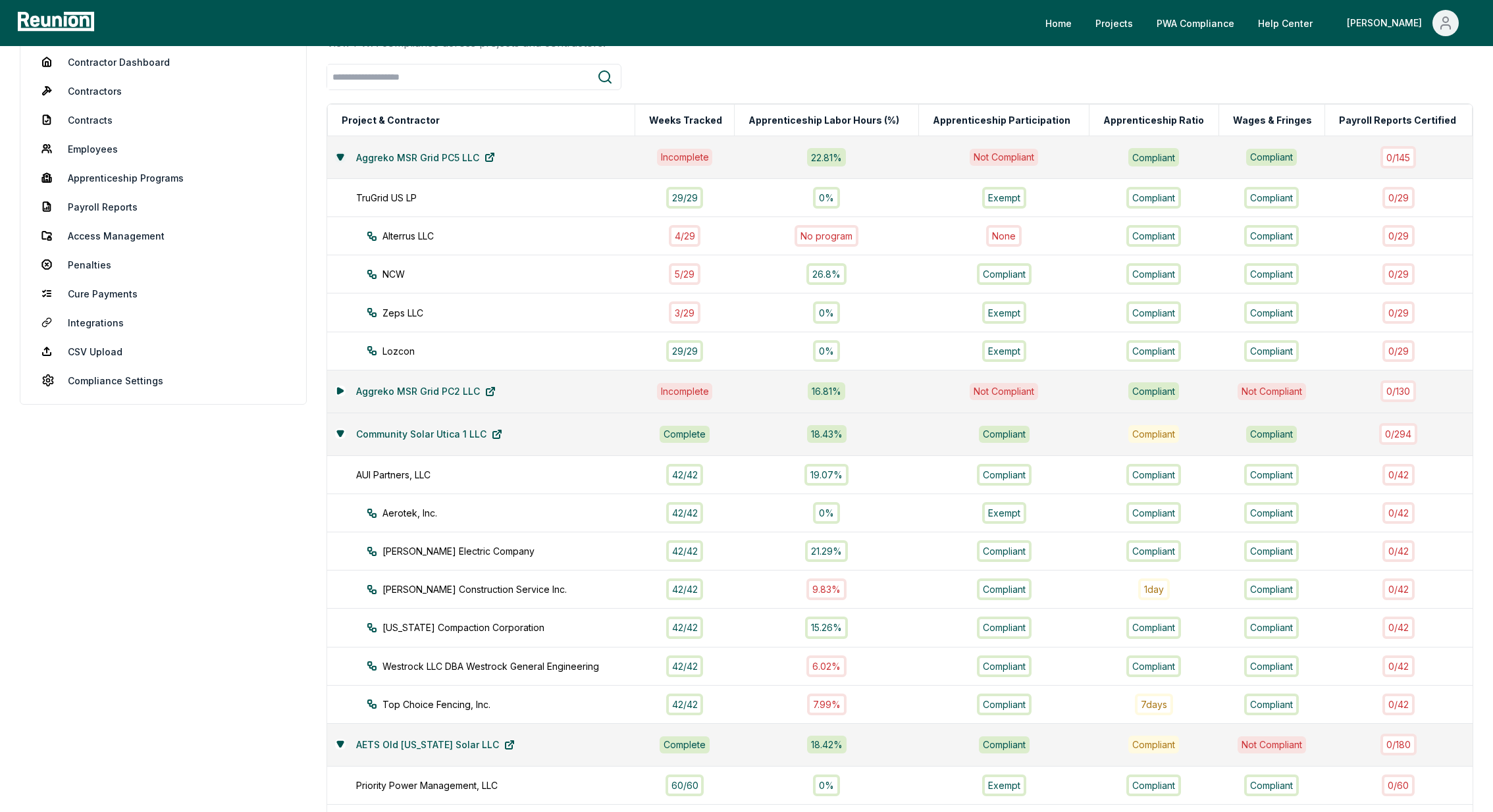
click at [344, 159] on icon at bounding box center [340, 157] width 8 height 8
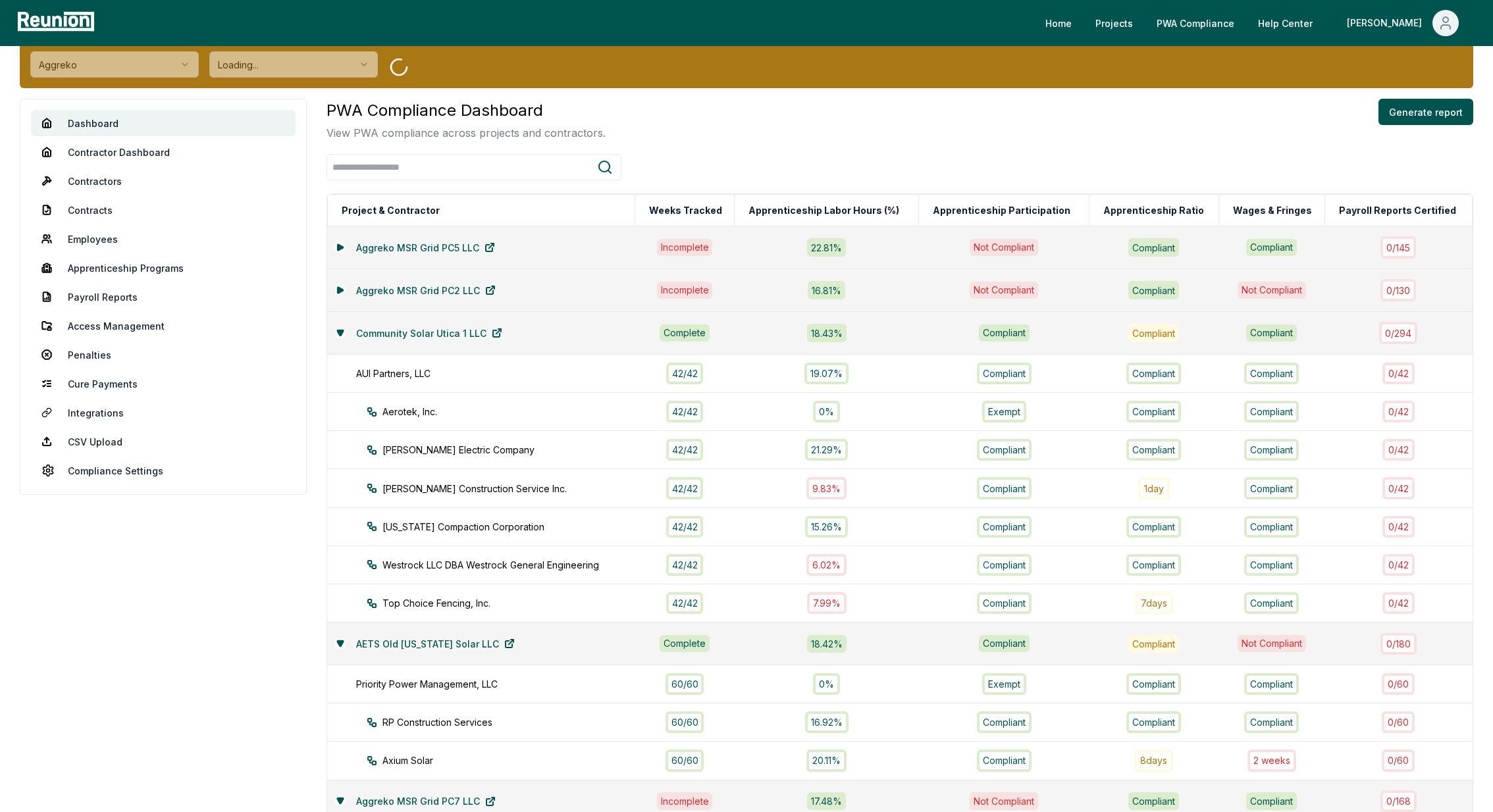
scroll to position [42, 0]
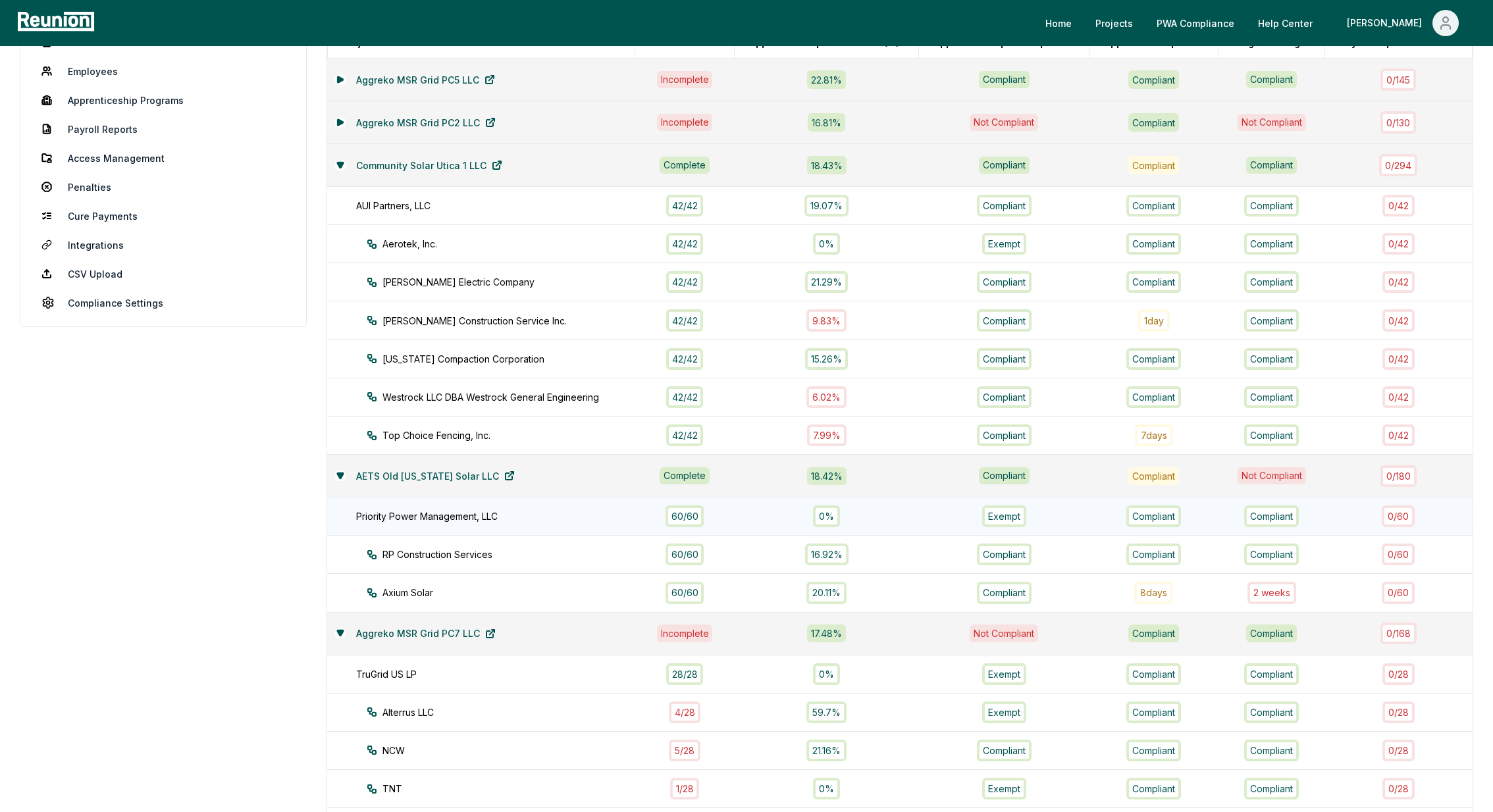
scroll to position [219, 0]
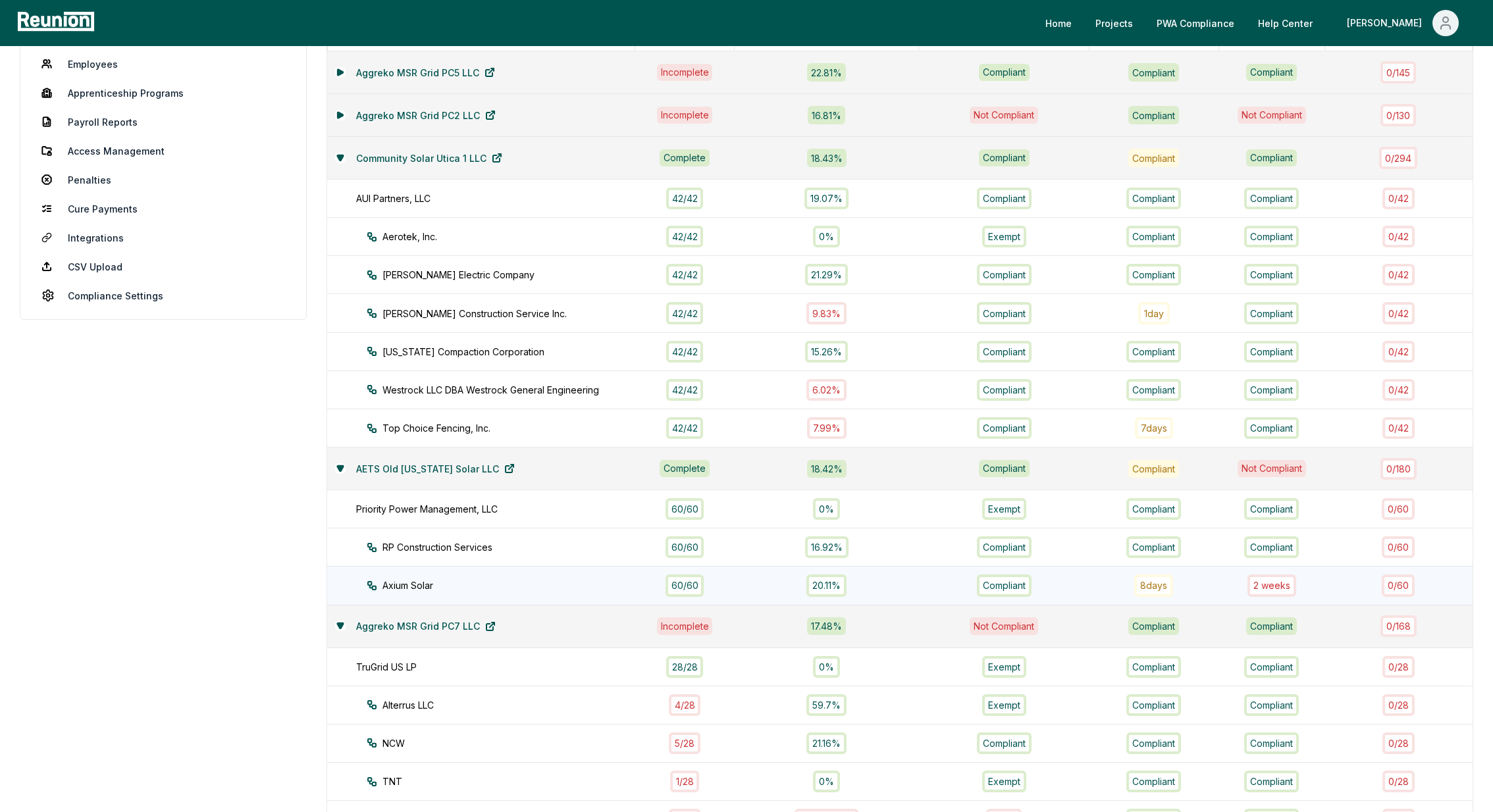
click at [689, 579] on div "60 / 60" at bounding box center [684, 585] width 39 height 22
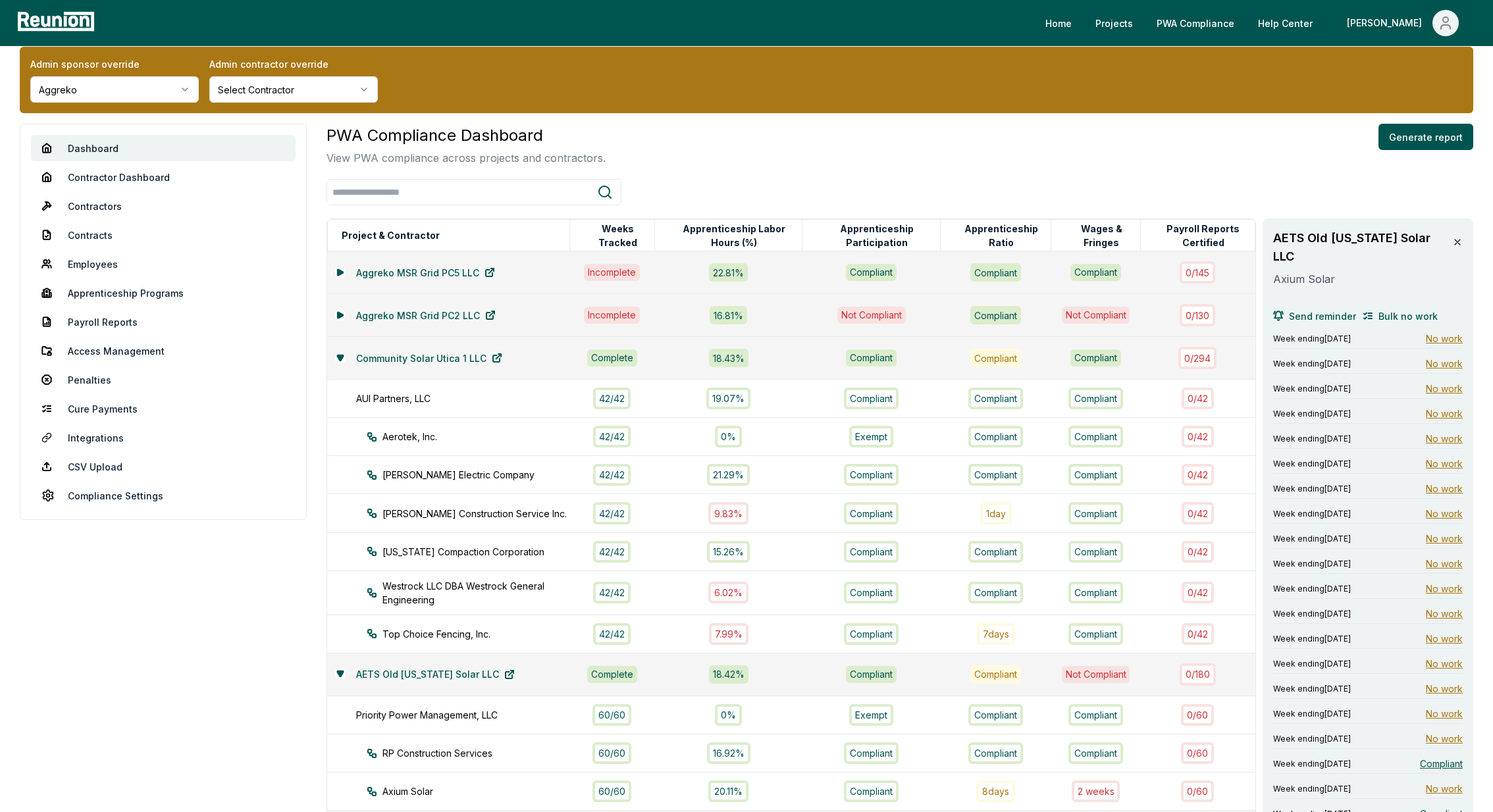
scroll to position [1, 0]
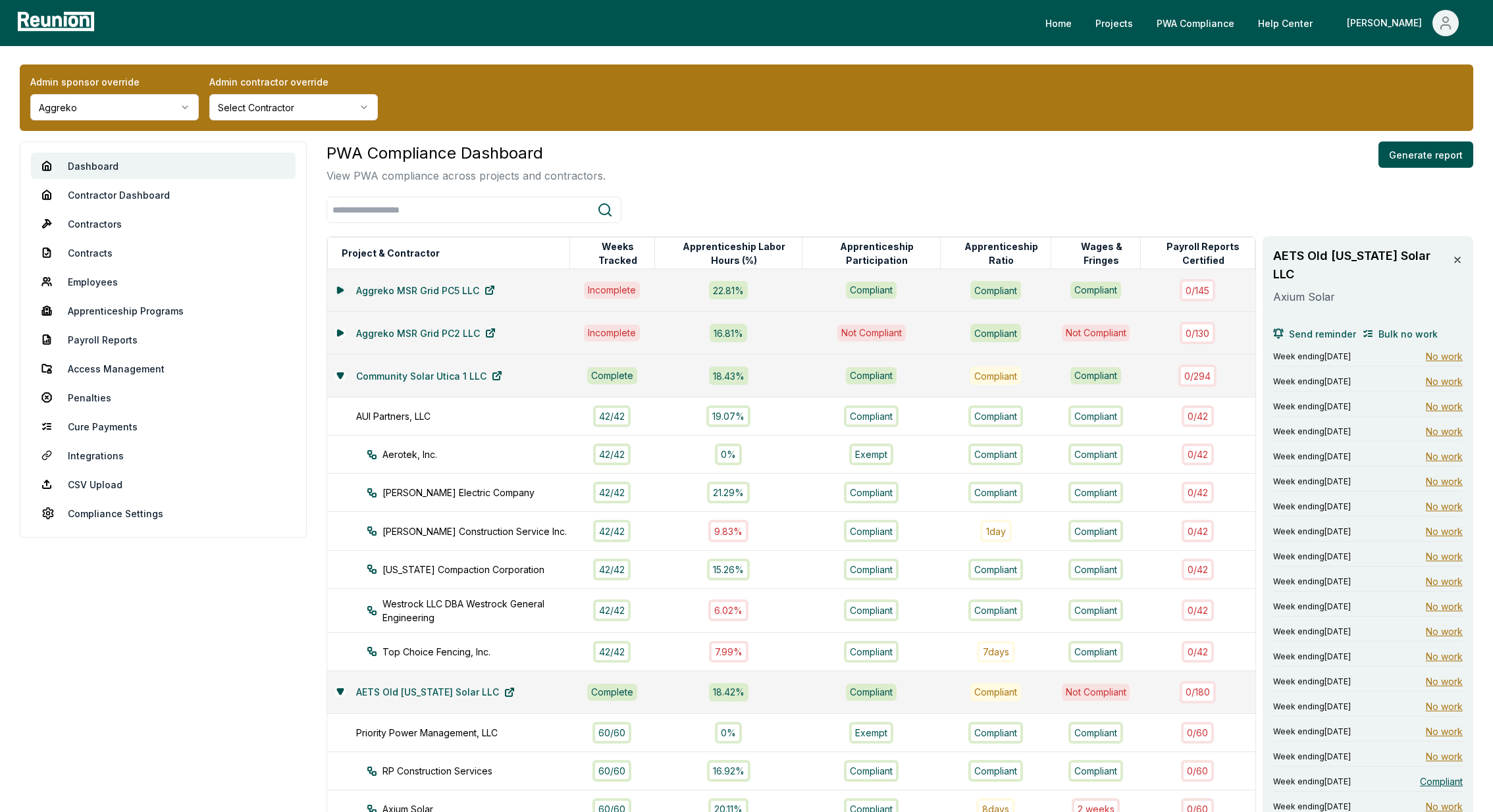
click at [344, 285] on button at bounding box center [340, 290] width 10 height 10
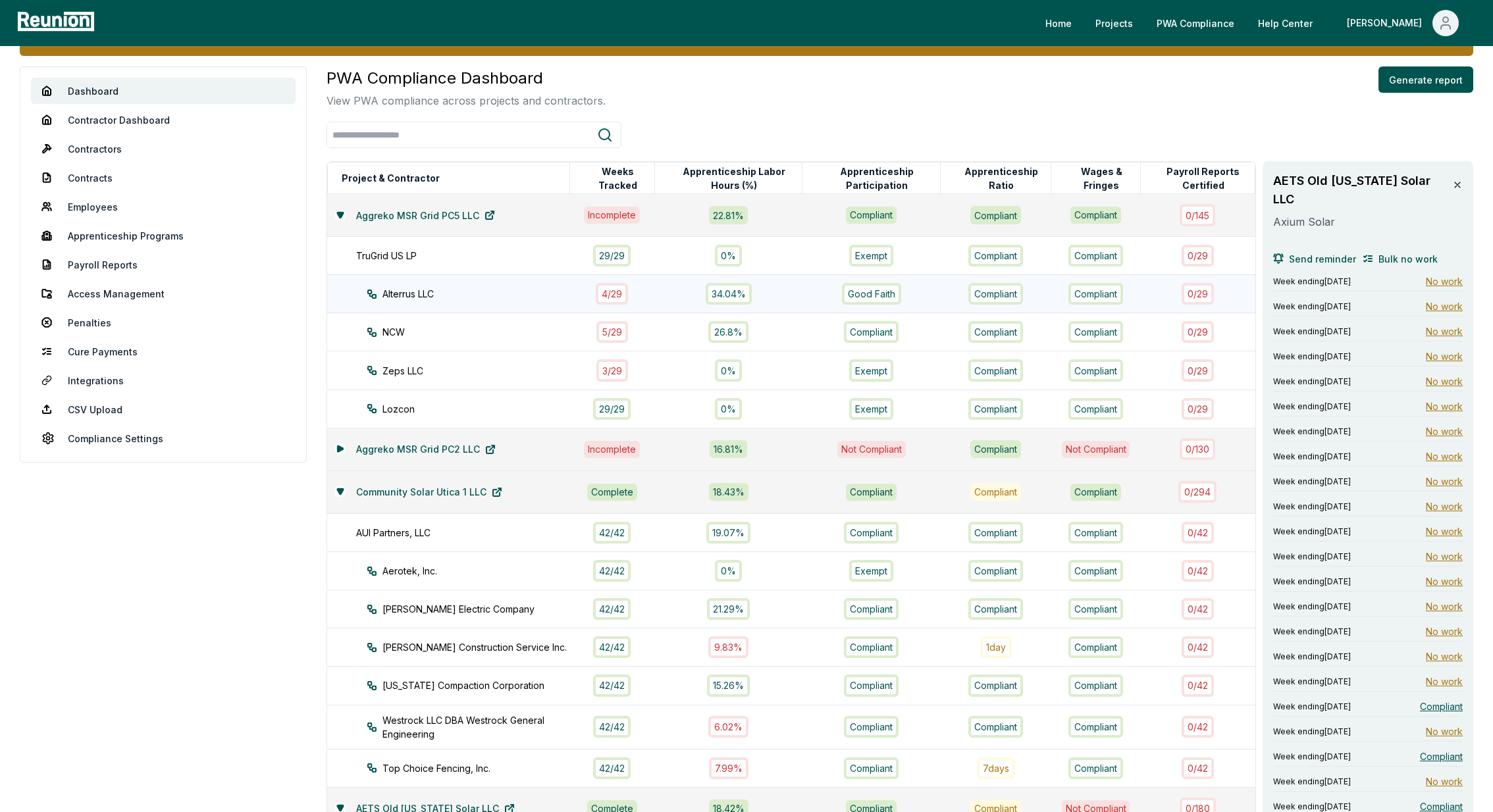
scroll to position [94, 0]
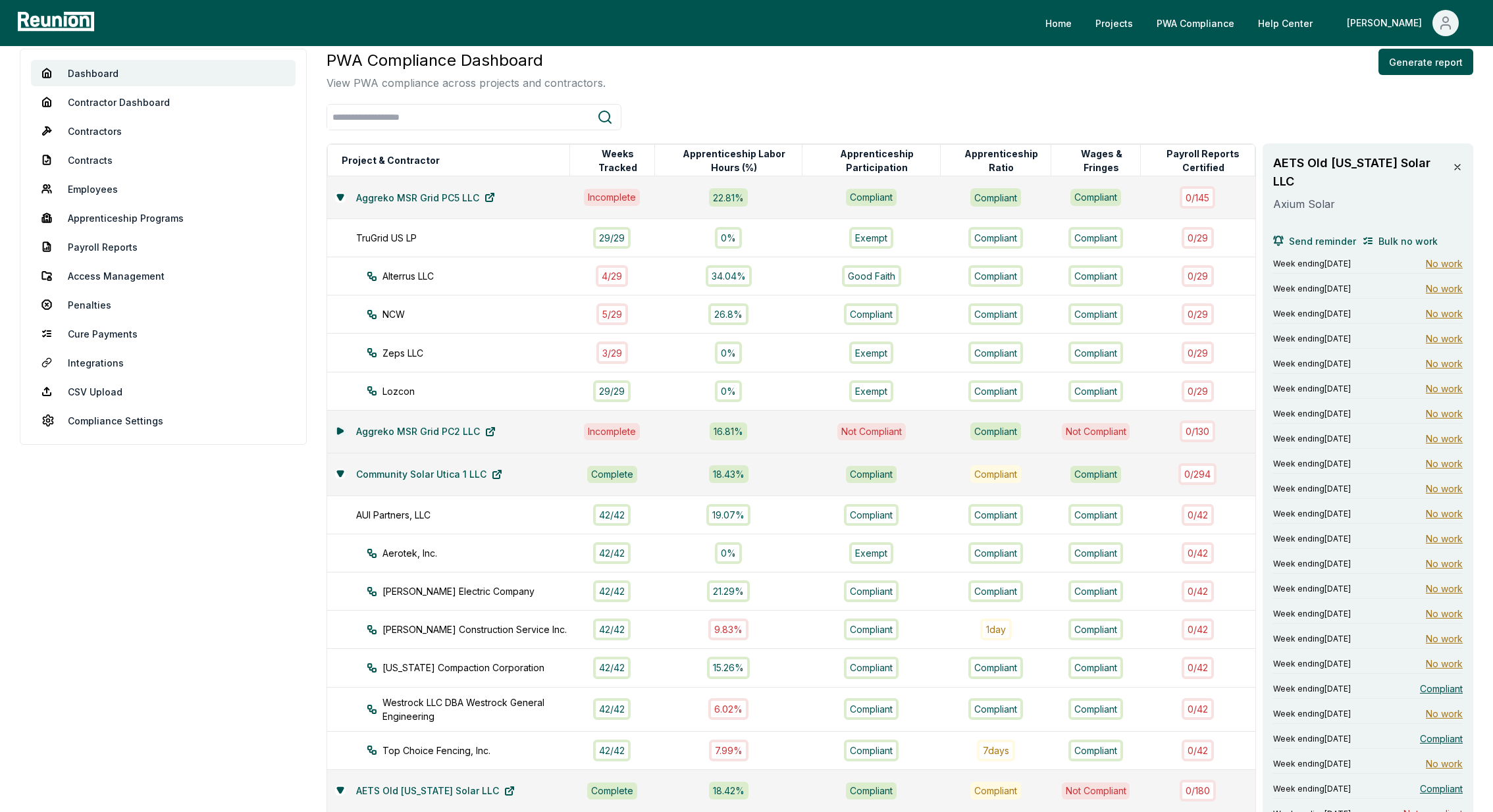
click at [340, 428] on icon at bounding box center [340, 431] width 5 height 6
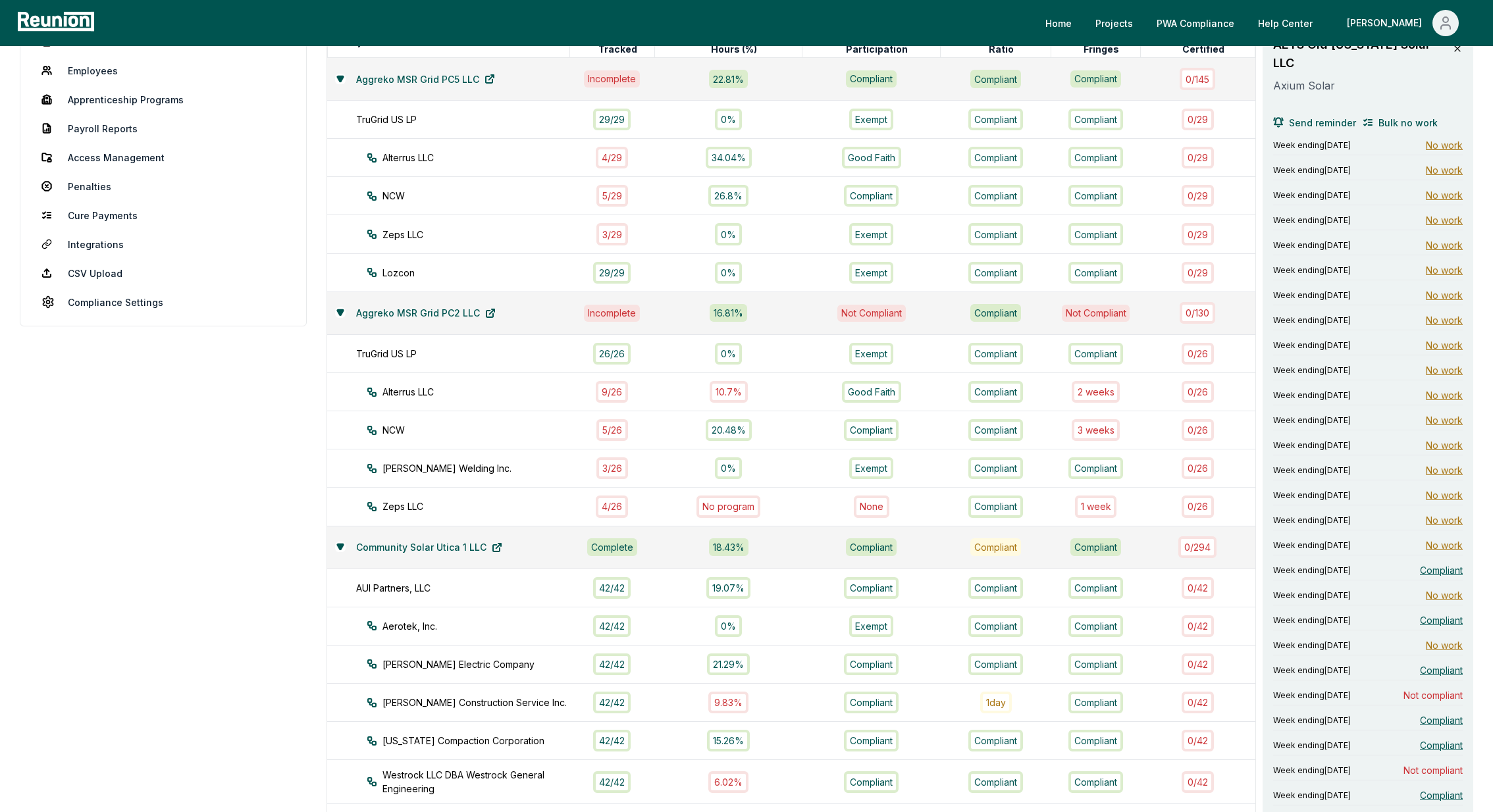
scroll to position [0, 0]
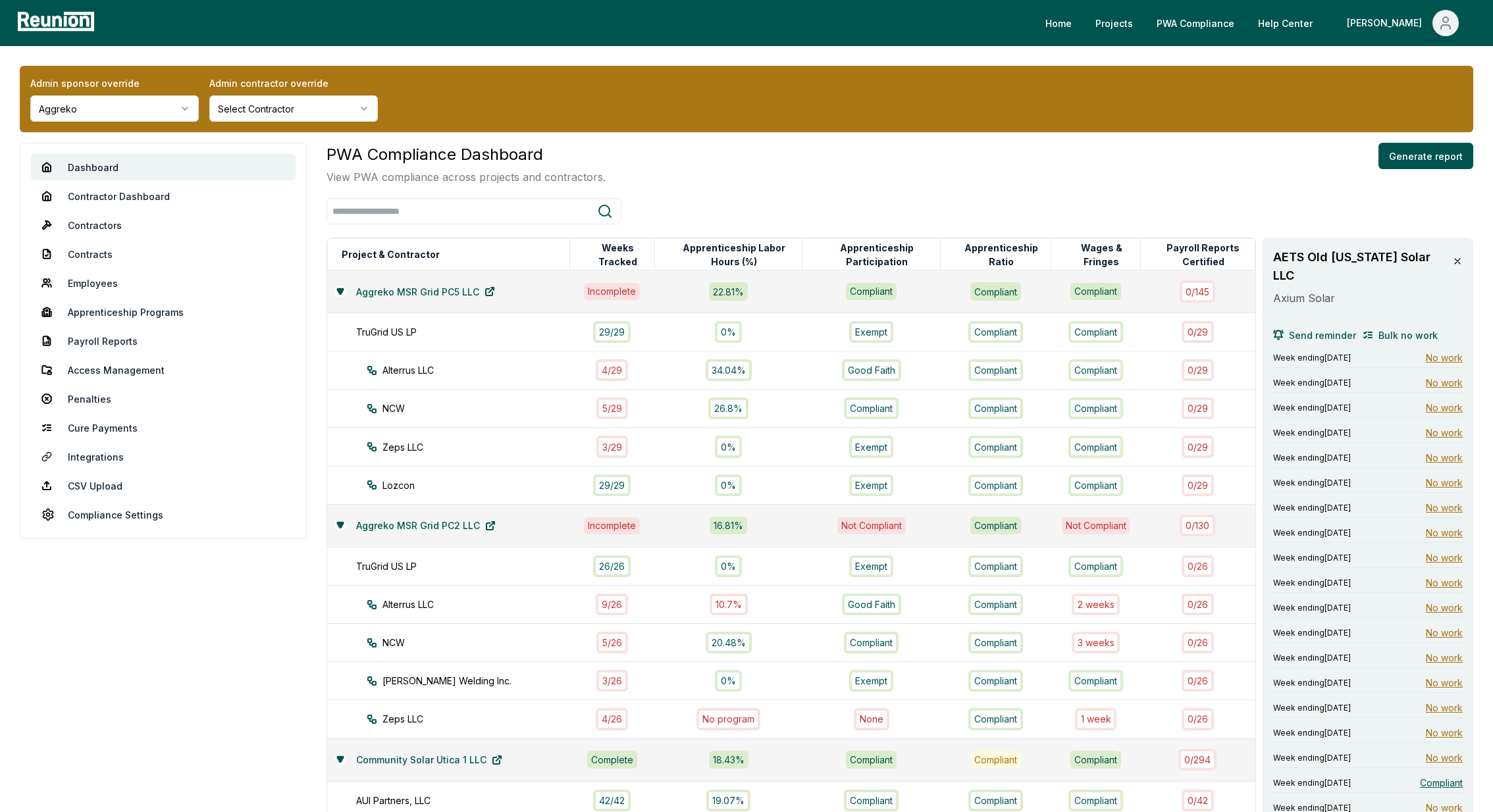
click at [1456, 260] on icon at bounding box center [1457, 261] width 5 height 5
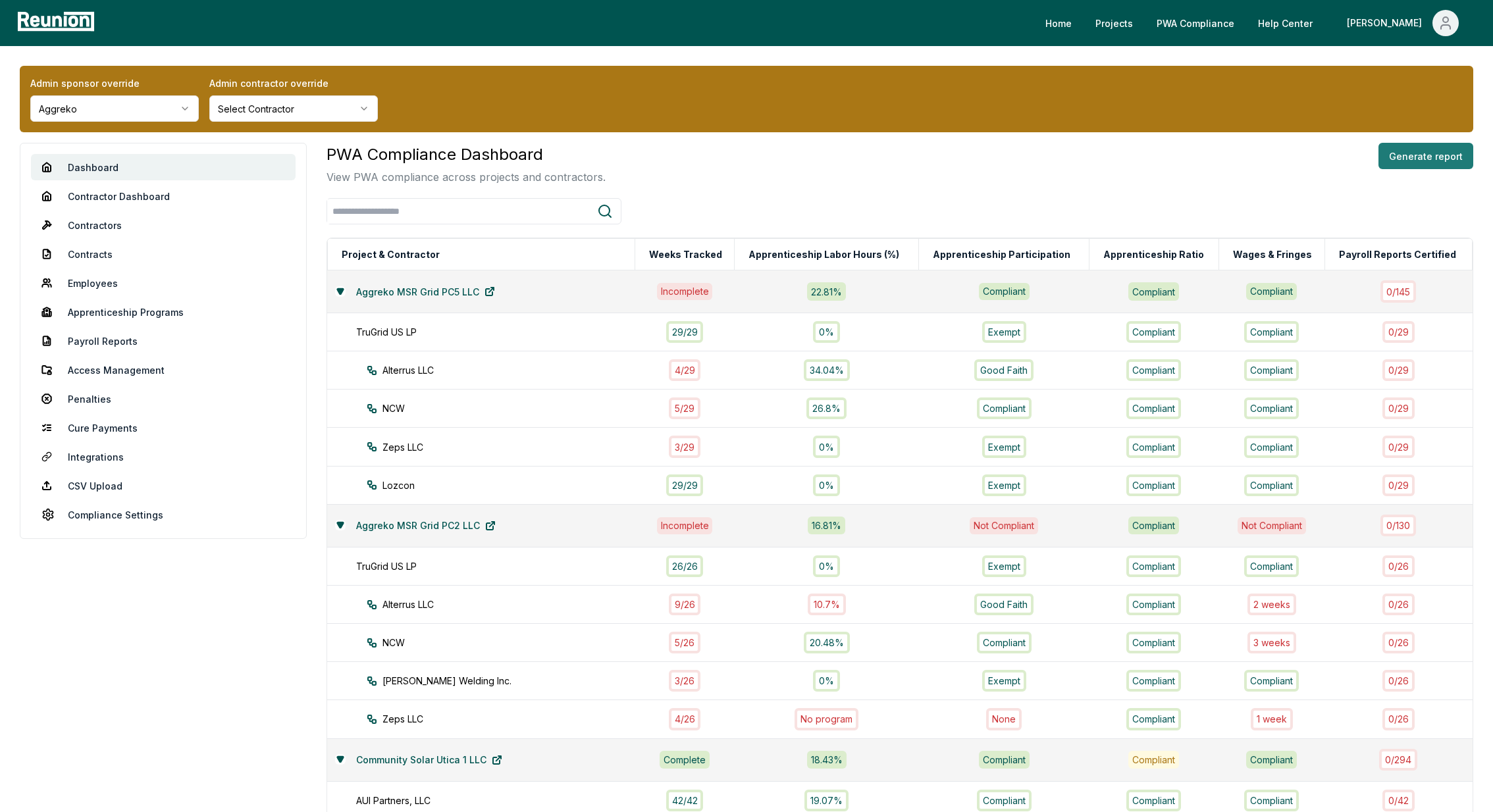
click at [1431, 157] on button "Generate report" at bounding box center [1425, 156] width 95 height 26
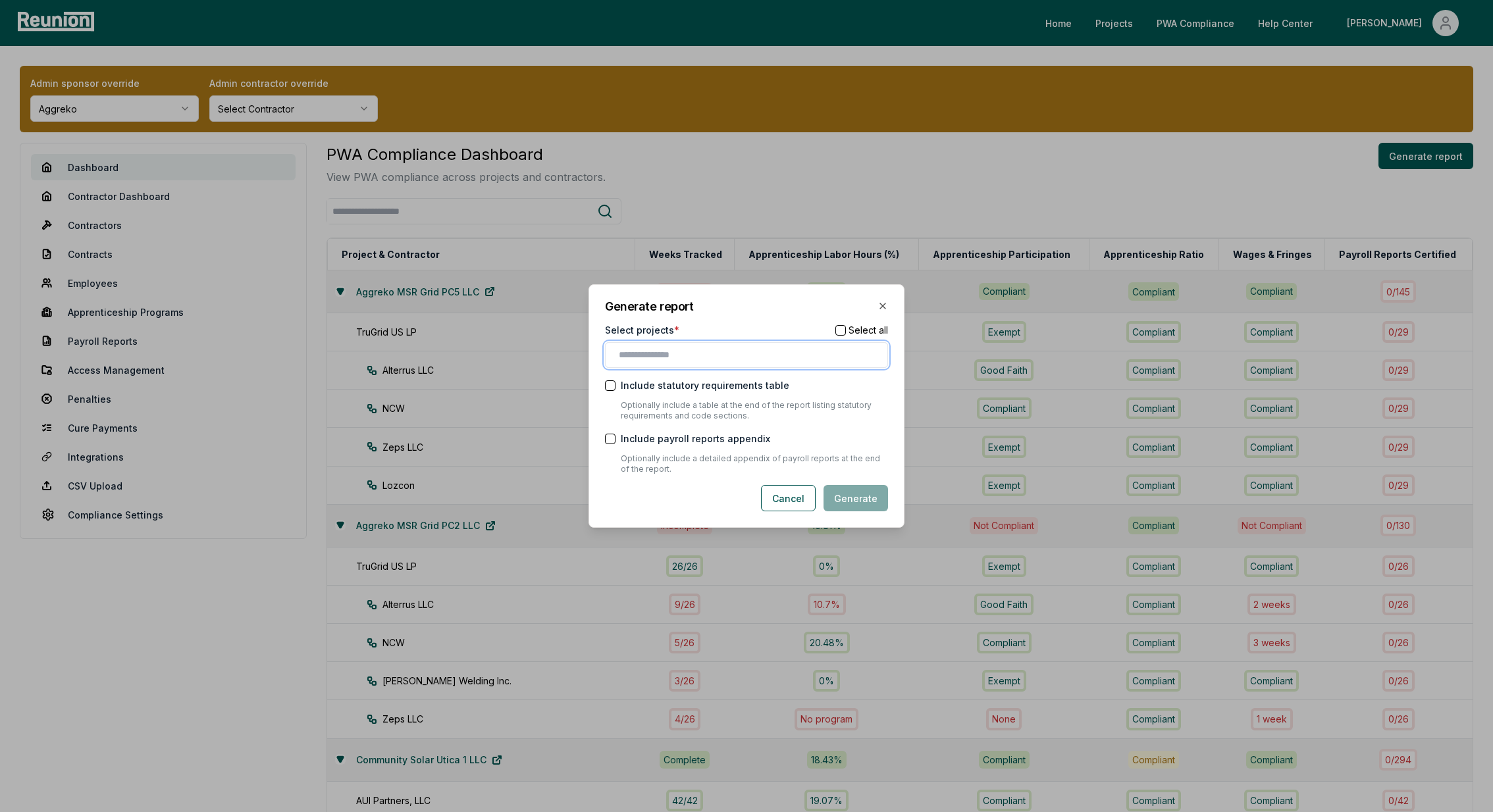
click at [639, 358] on input "text" at bounding box center [749, 355] width 260 height 14
click at [756, 401] on div "Aggreko MSR Grid PC2 LLC" at bounding box center [746, 404] width 277 height 22
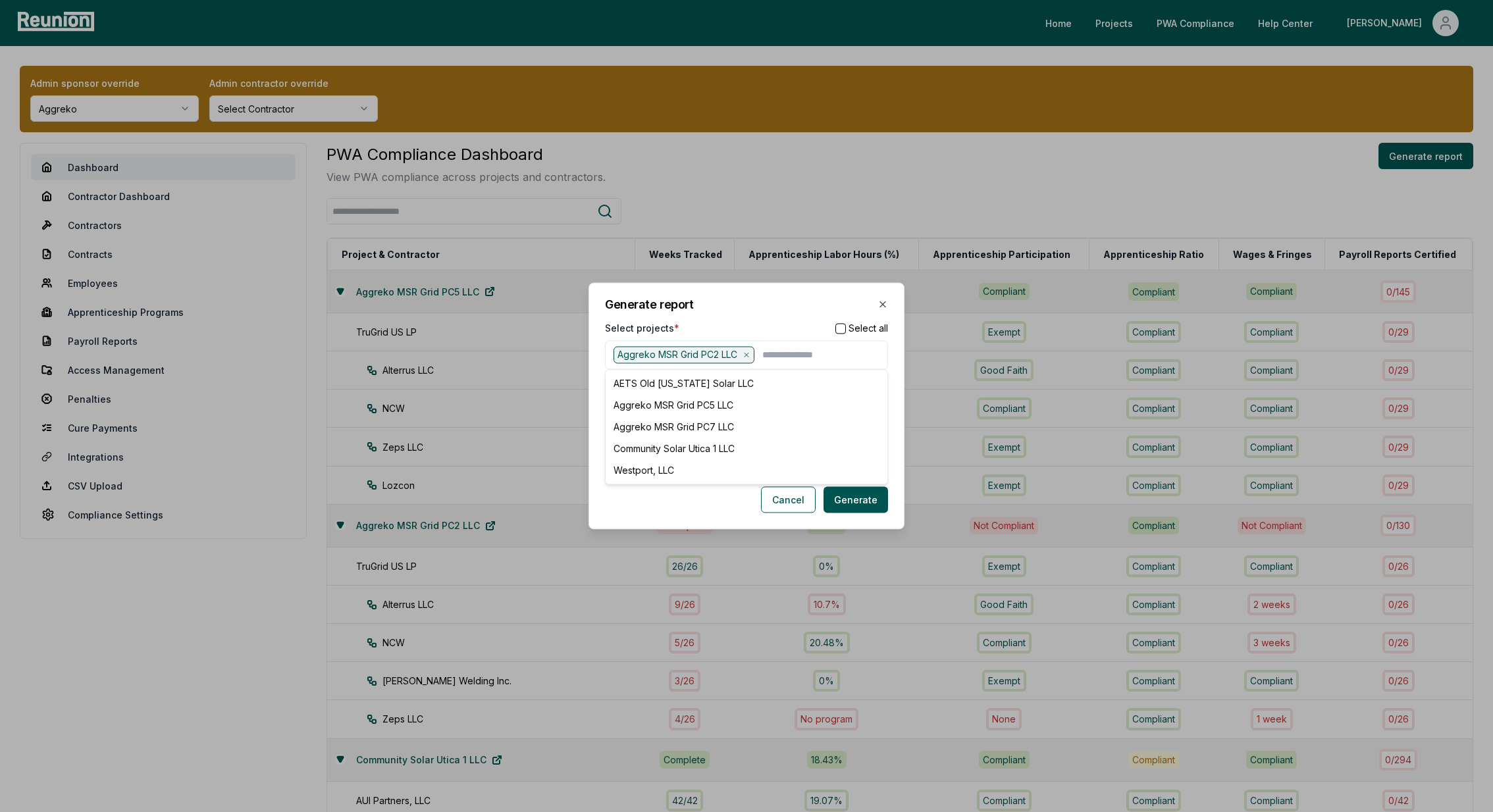
click at [695, 509] on div "Cancel Generate" at bounding box center [746, 500] width 283 height 26
click at [857, 503] on button "Generate" at bounding box center [856, 500] width 65 height 26
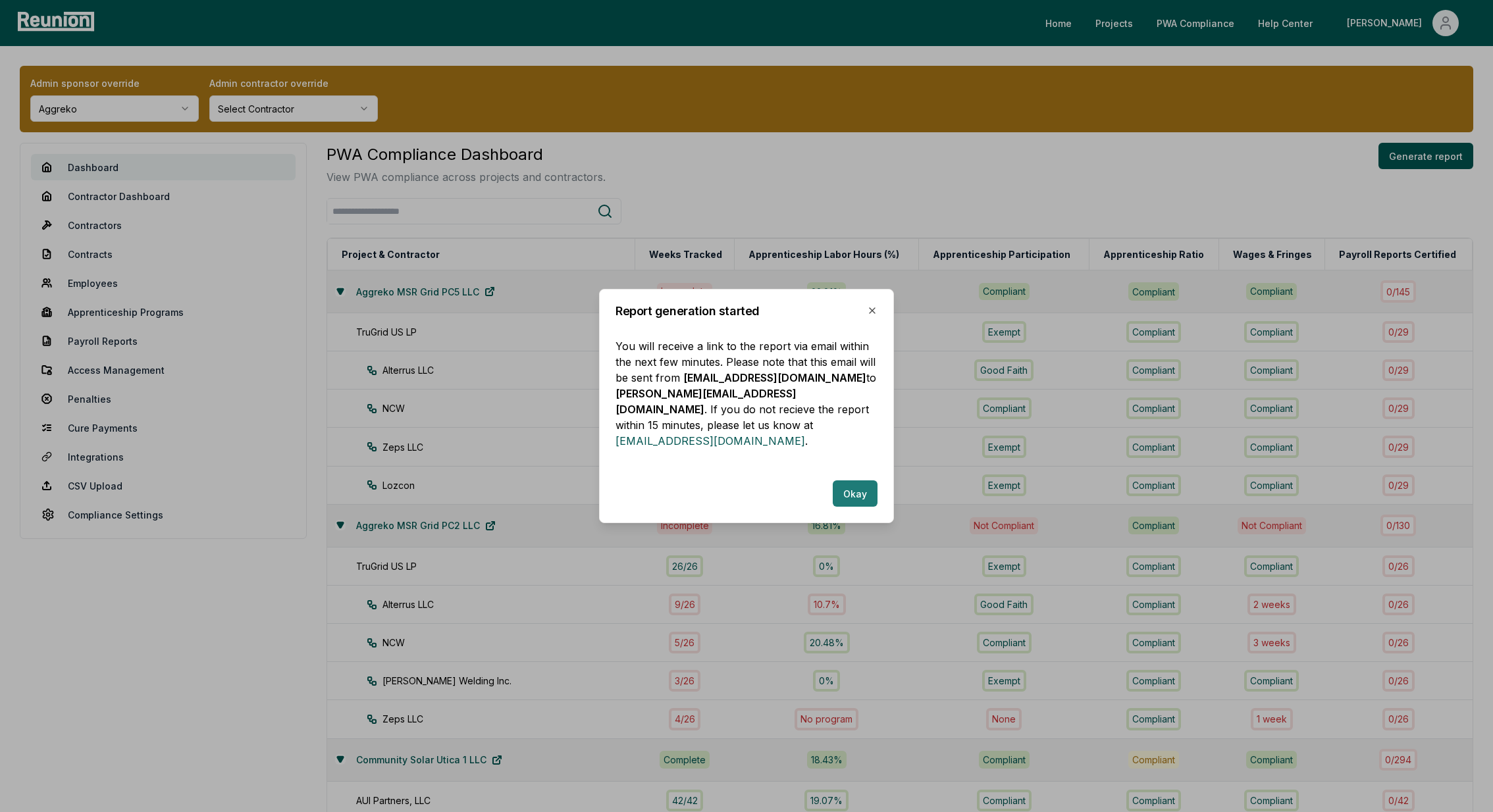
click at [863, 483] on button "Okay" at bounding box center [854, 494] width 45 height 26
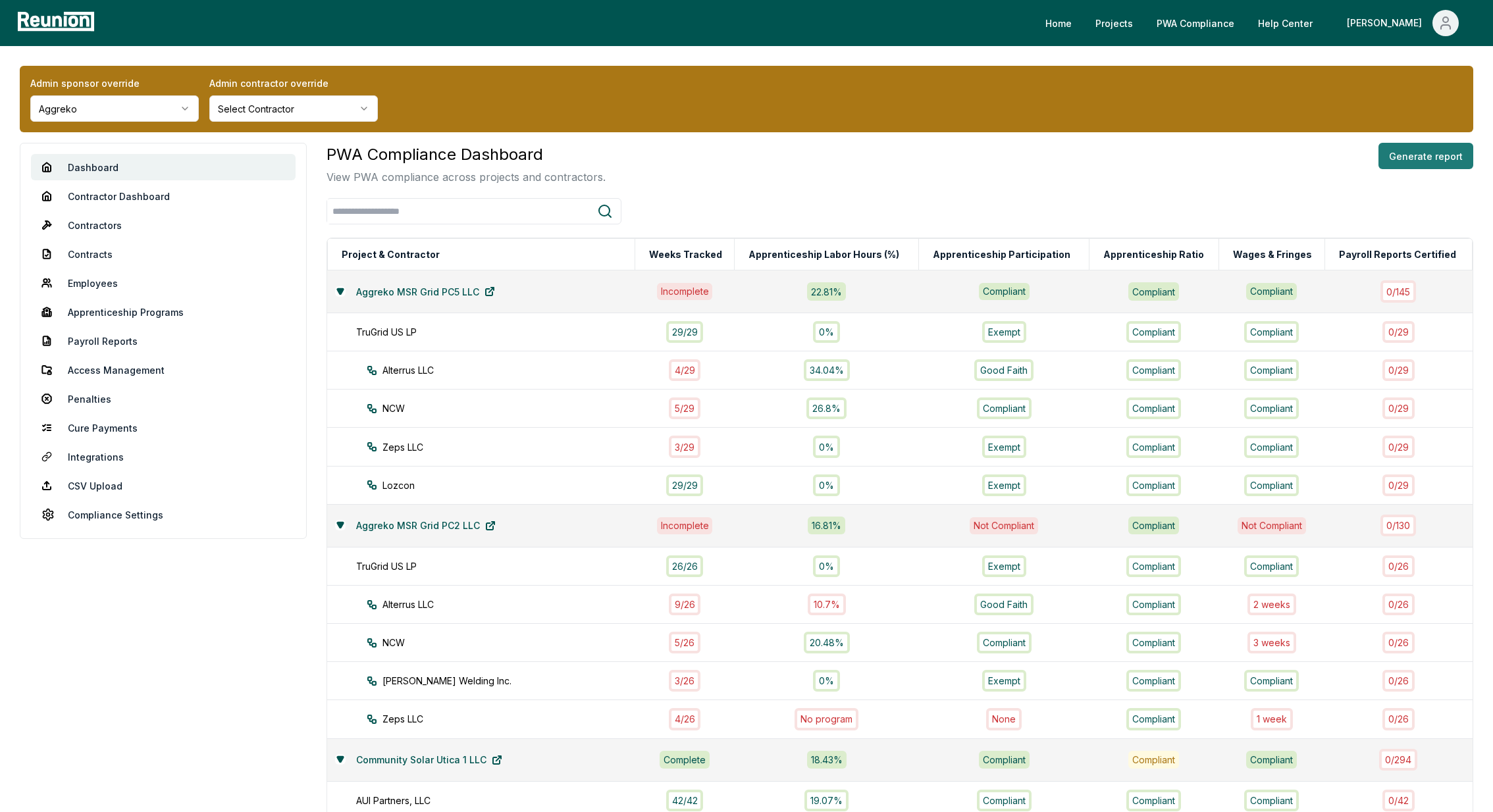
click at [1417, 153] on button "Generate report" at bounding box center [1425, 156] width 95 height 26
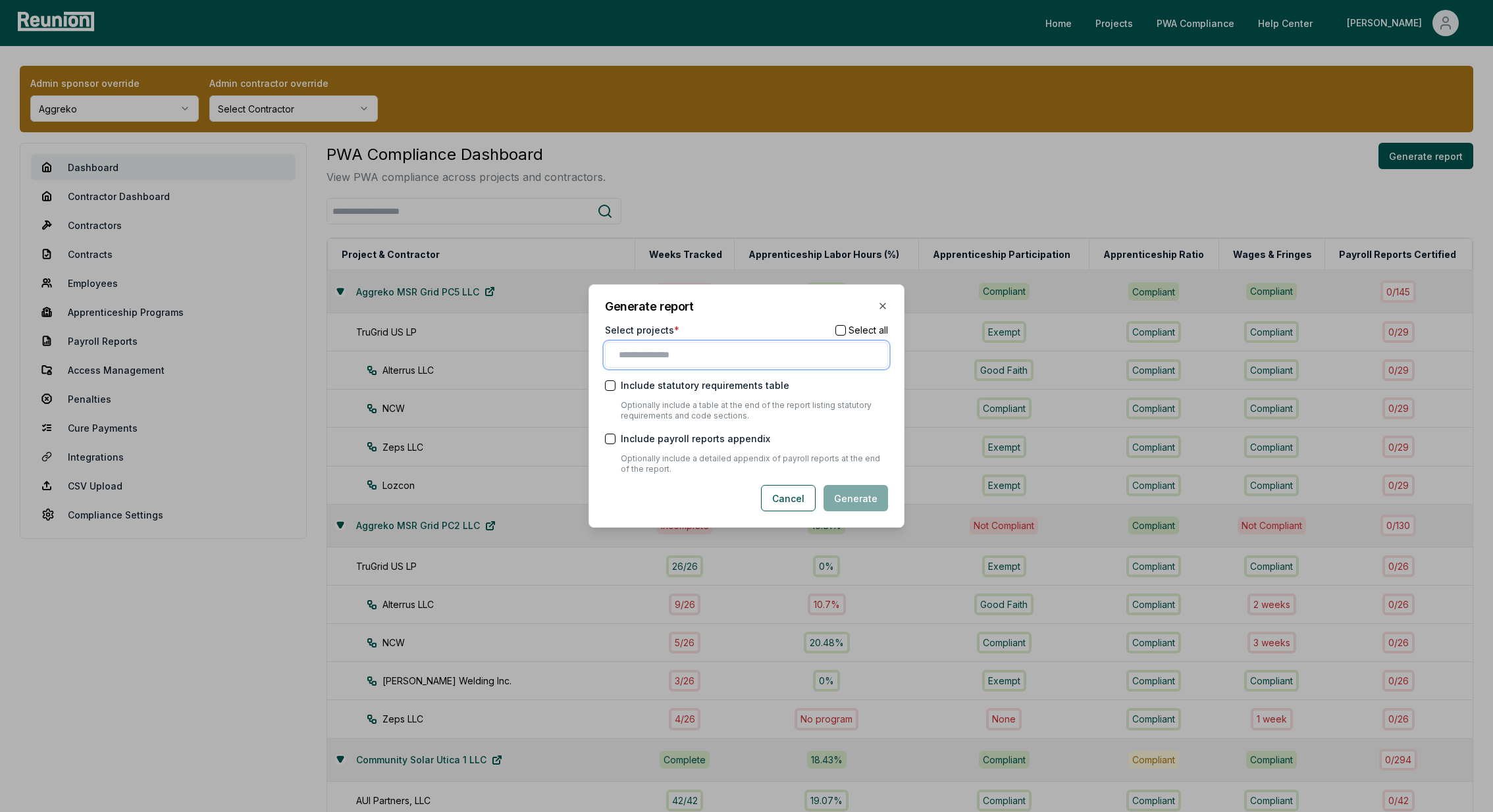
click at [676, 352] on input "text" at bounding box center [749, 355] width 260 height 14
click at [683, 416] on div "Aggreko MSR Grid PC5 LLC" at bounding box center [746, 426] width 277 height 22
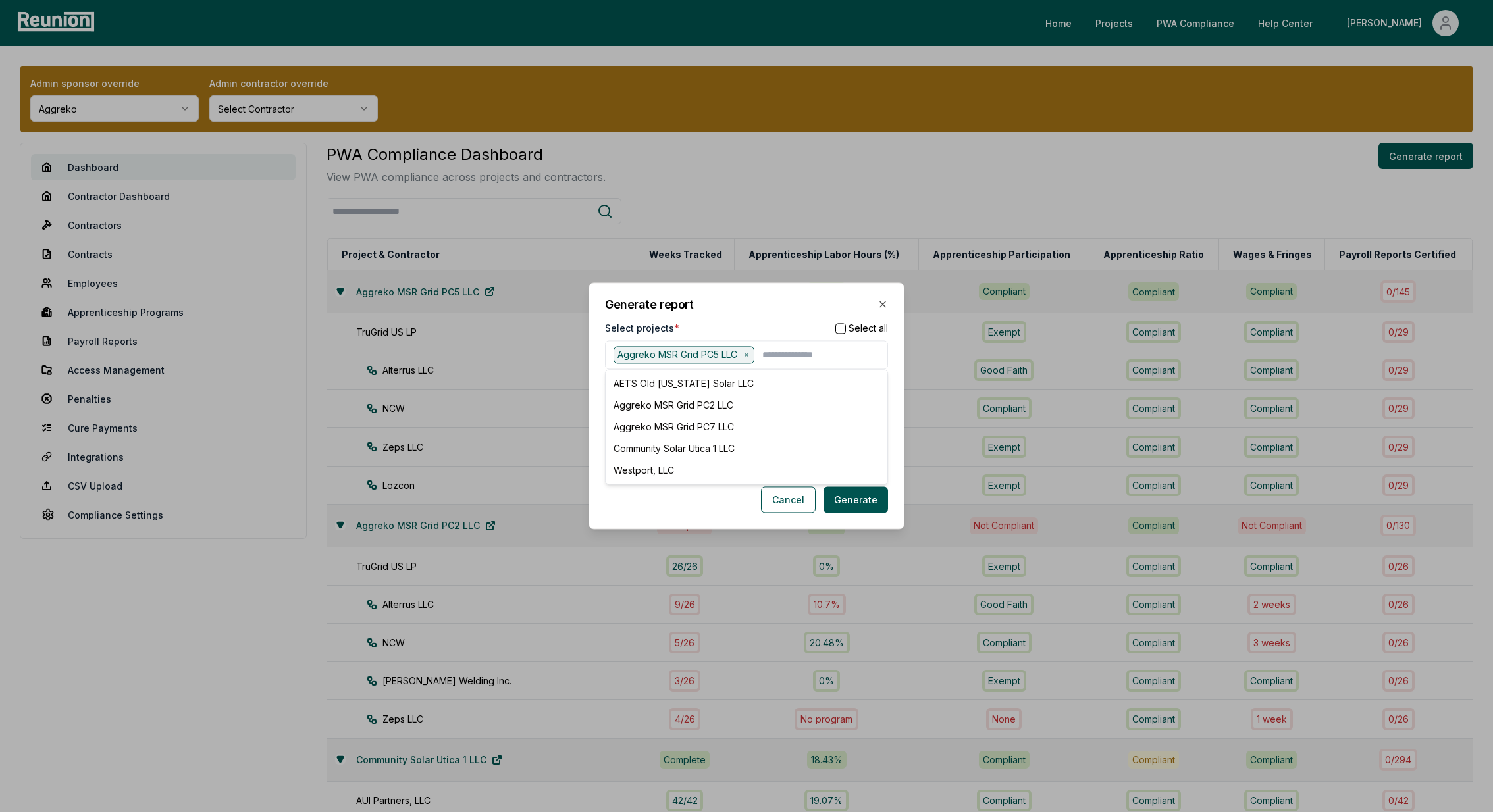
click at [657, 504] on div "Cancel Generate" at bounding box center [746, 500] width 283 height 26
click at [865, 502] on button "Generate" at bounding box center [856, 500] width 65 height 26
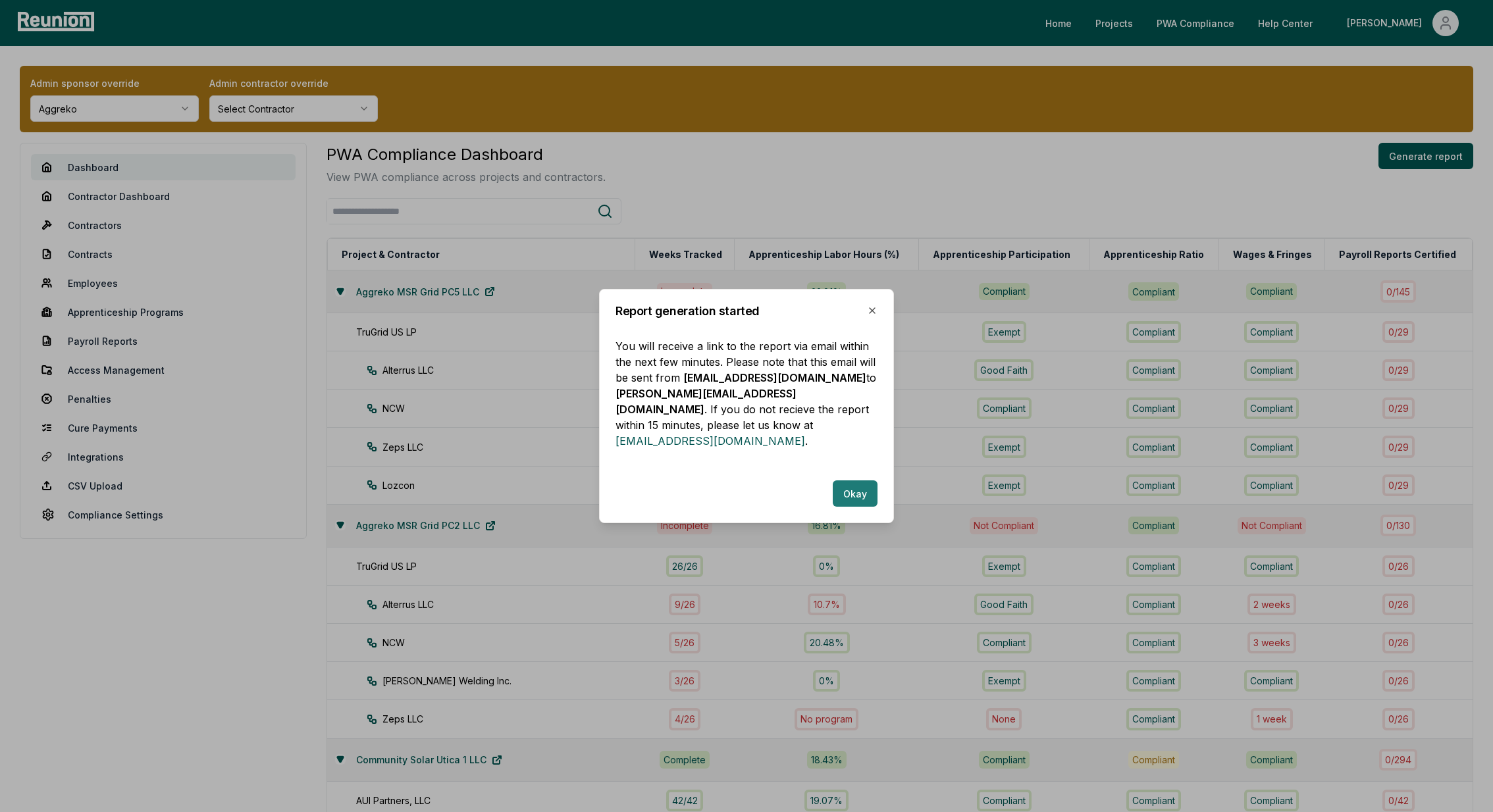
click at [861, 480] on button "Okay" at bounding box center [854, 494] width 45 height 26
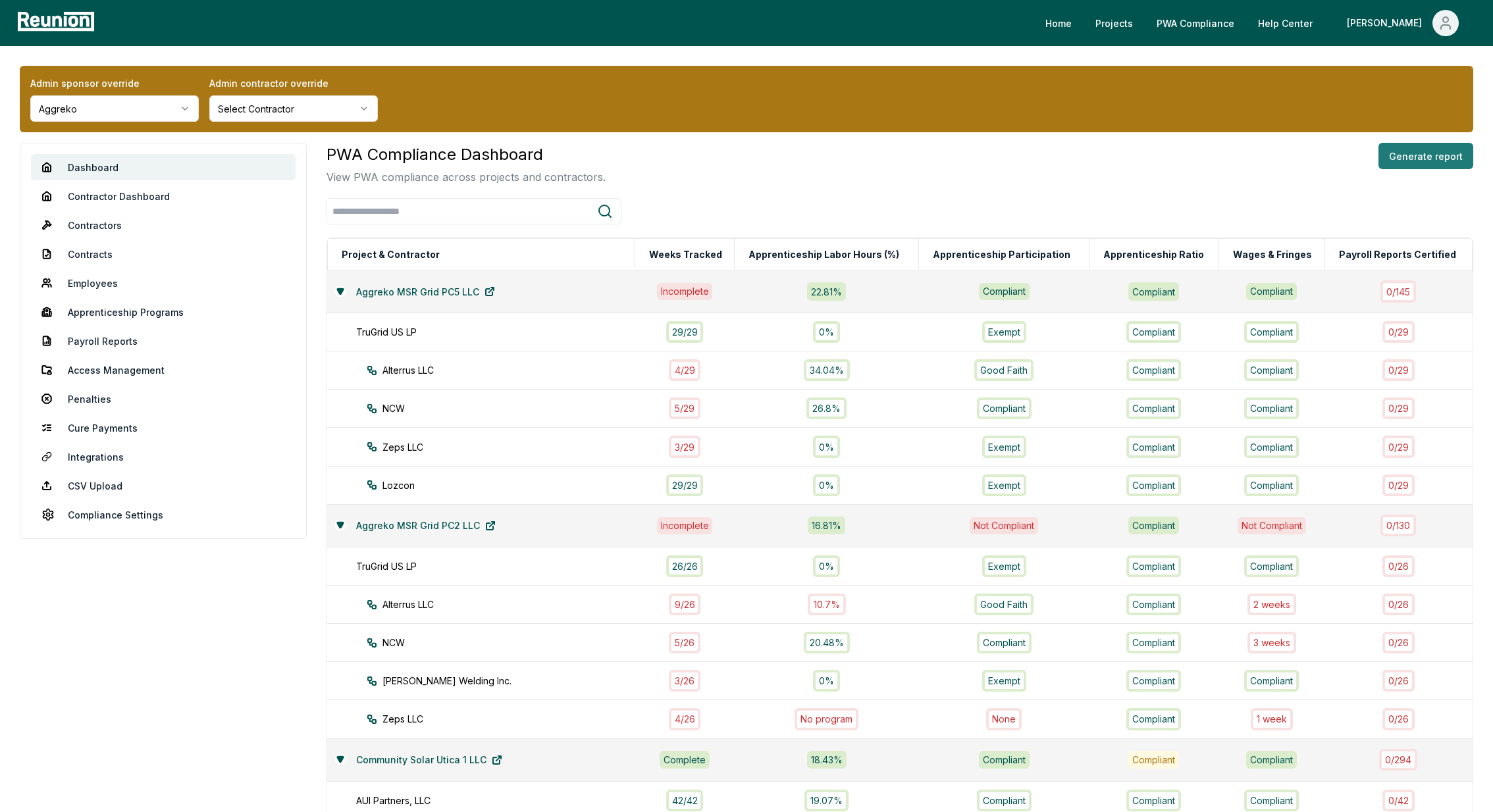
click at [1430, 152] on button "Generate report" at bounding box center [1425, 156] width 95 height 26
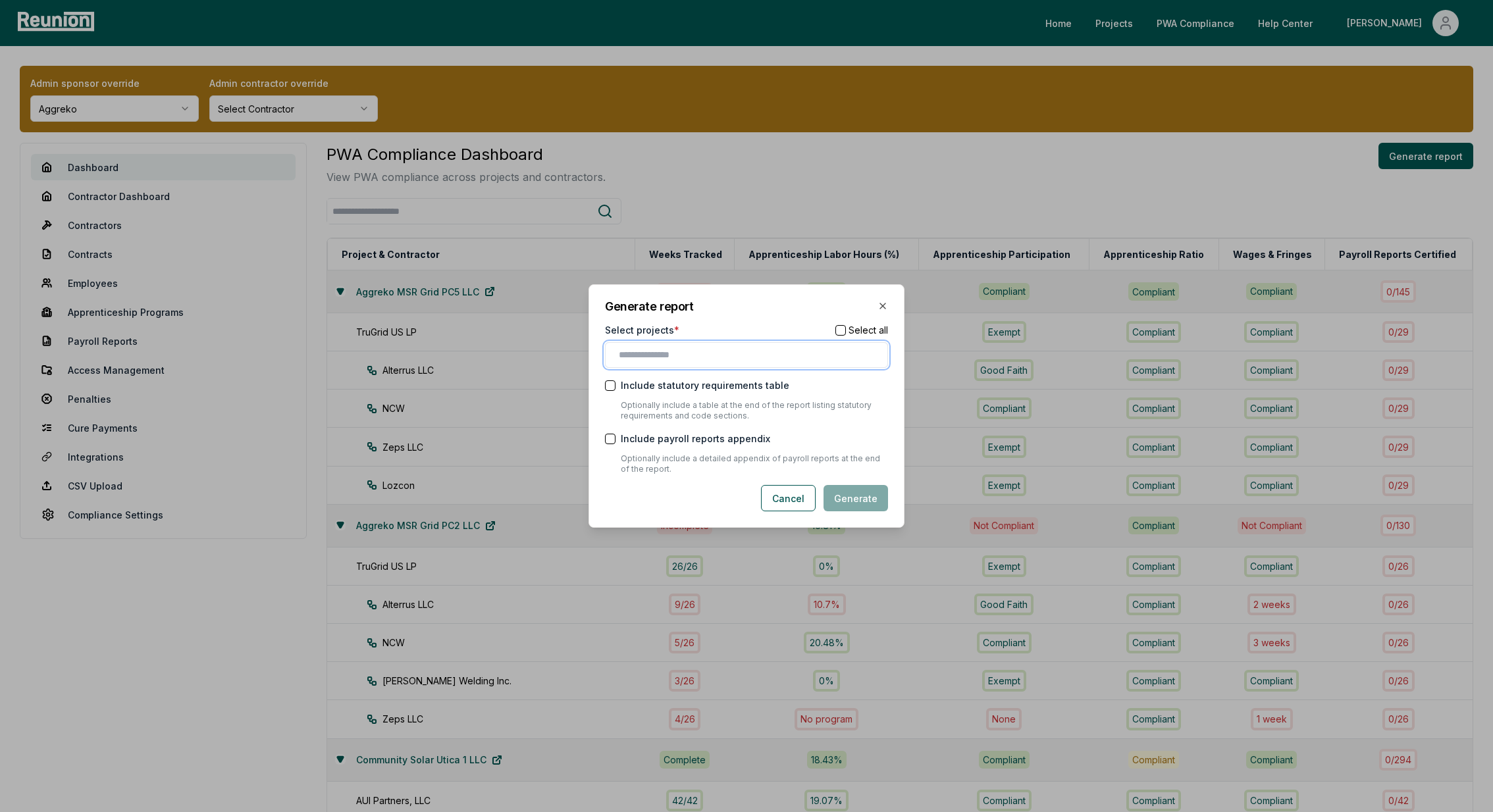
click at [639, 353] on input "text" at bounding box center [749, 355] width 260 height 14
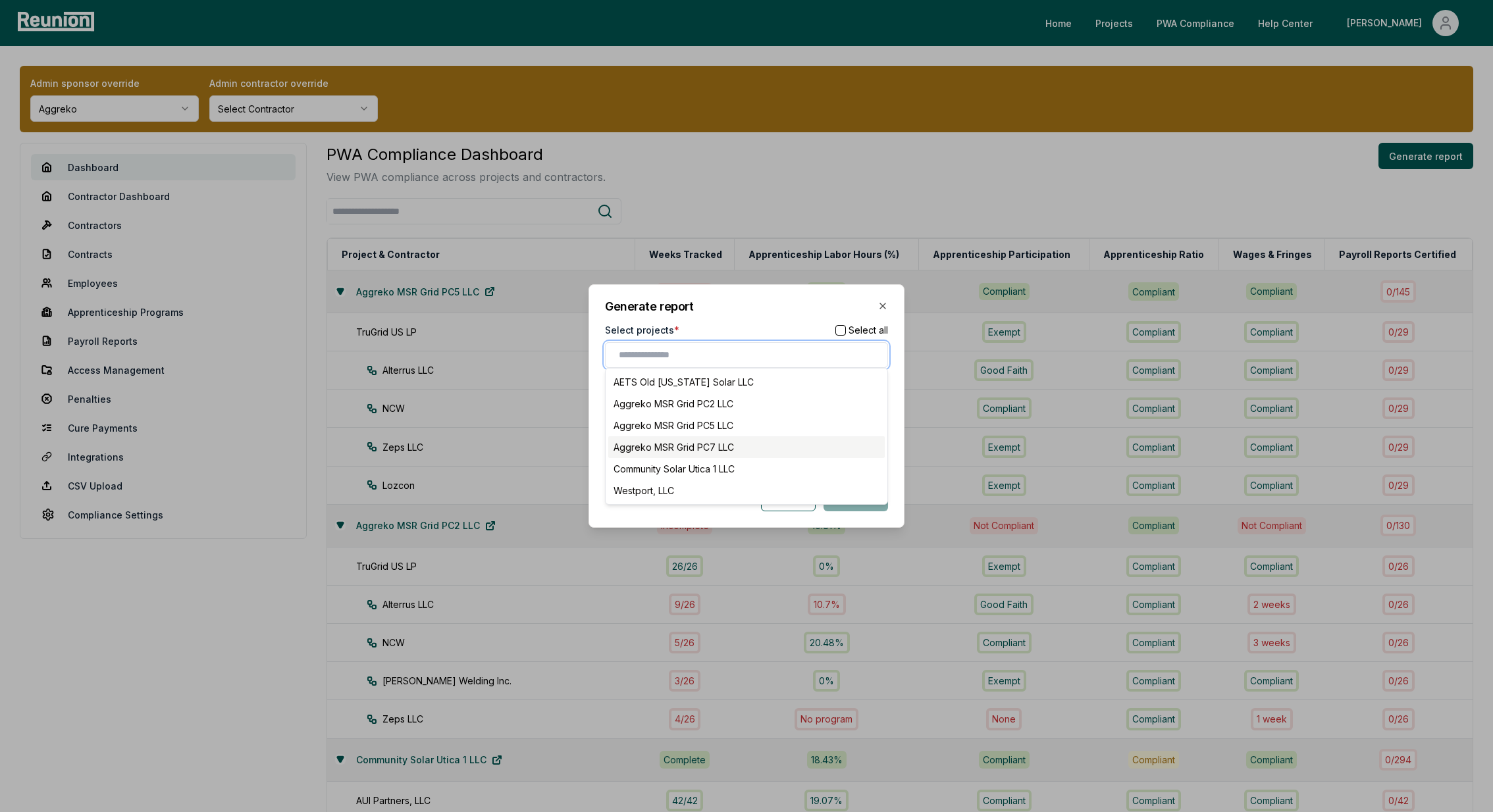
click at [753, 446] on div "Aggreko MSR Grid PC7 LLC" at bounding box center [746, 447] width 277 height 22
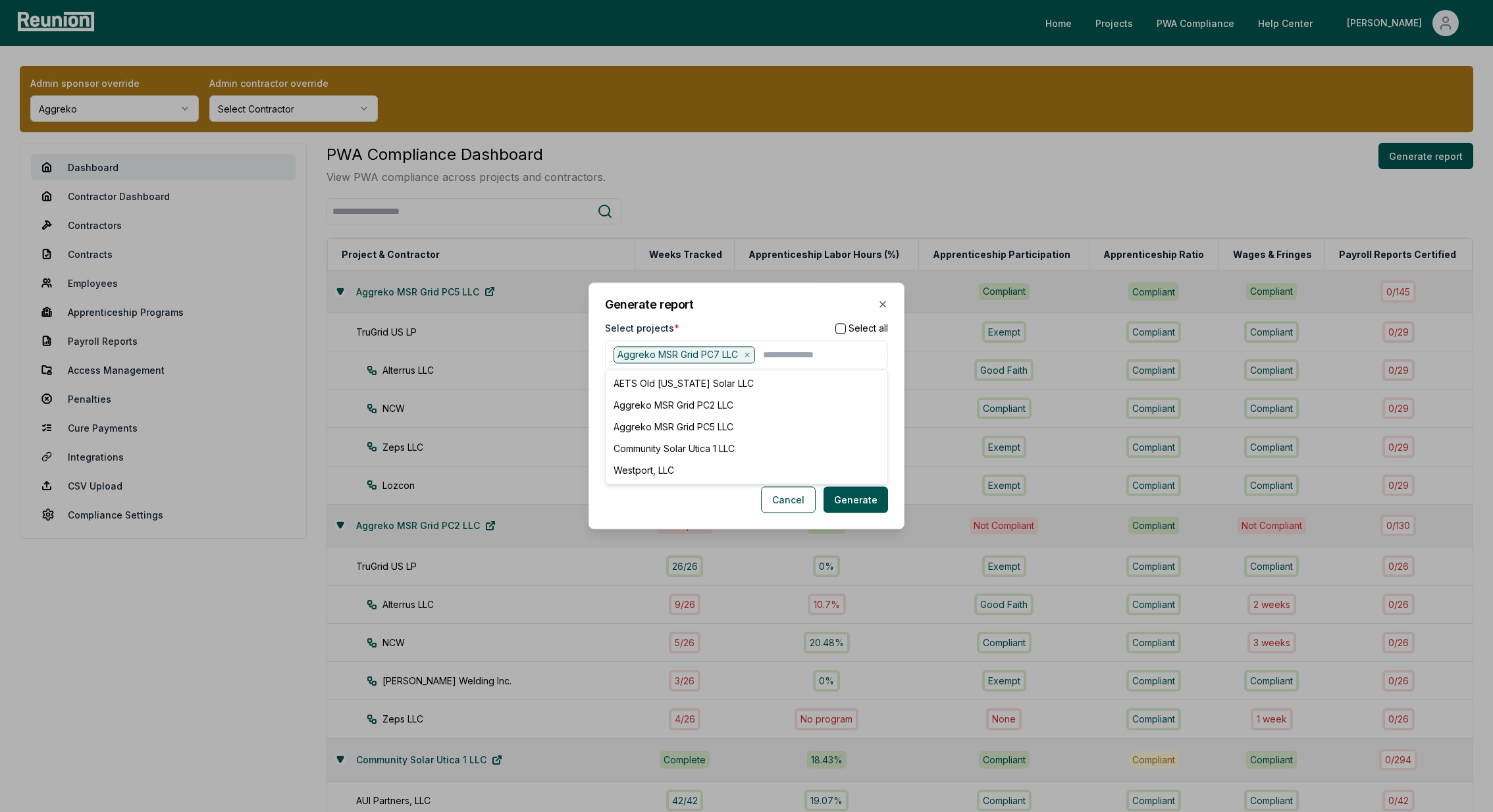
click at [691, 497] on div "Cancel Generate" at bounding box center [746, 500] width 283 height 26
click at [862, 488] on button "Generate" at bounding box center [856, 500] width 65 height 26
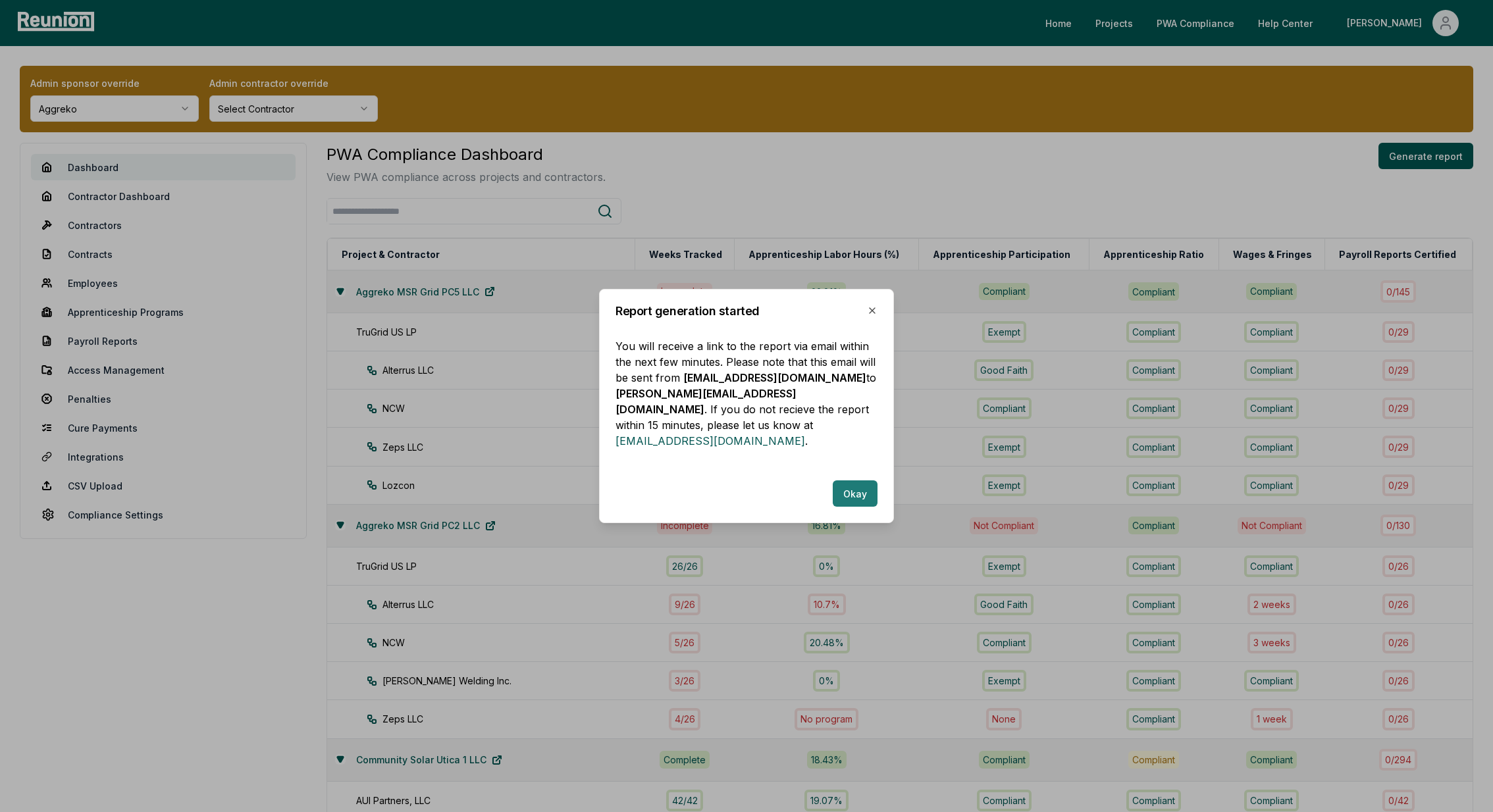
click at [851, 496] on button "Okay" at bounding box center [854, 494] width 45 height 26
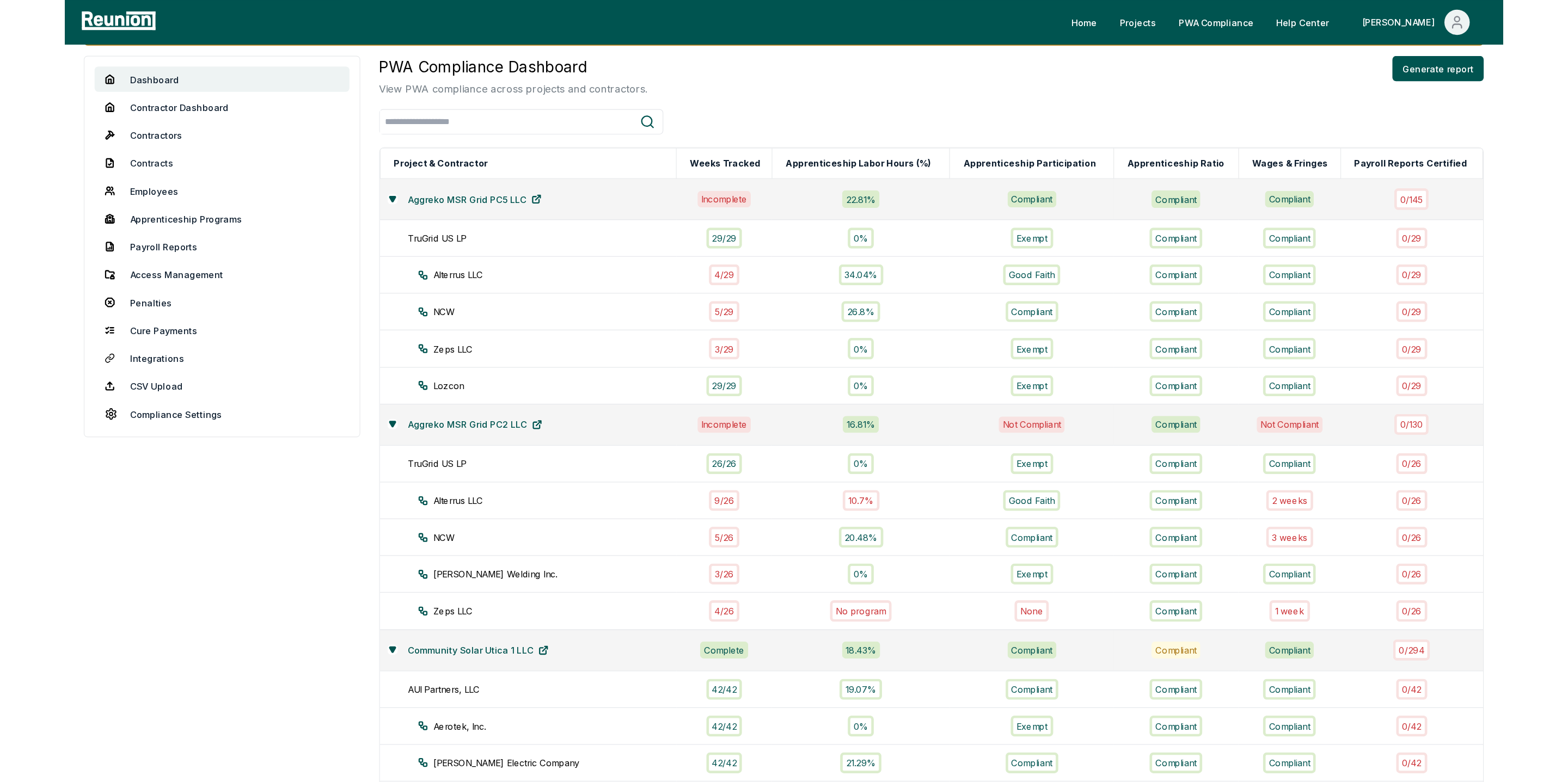
scroll to position [105, 0]
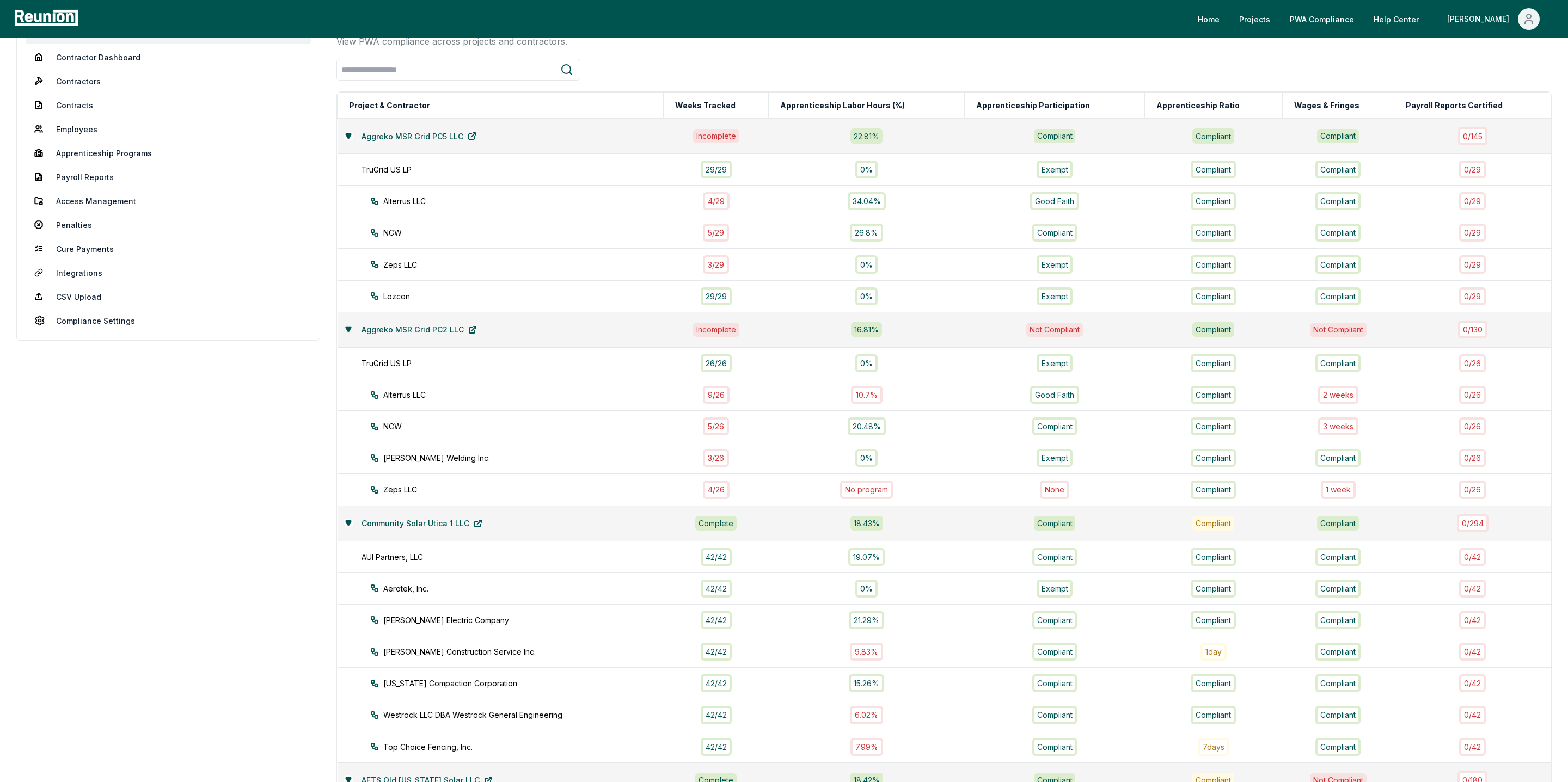
click at [346, 327] on icon at bounding box center [348, 329] width 7 height 7
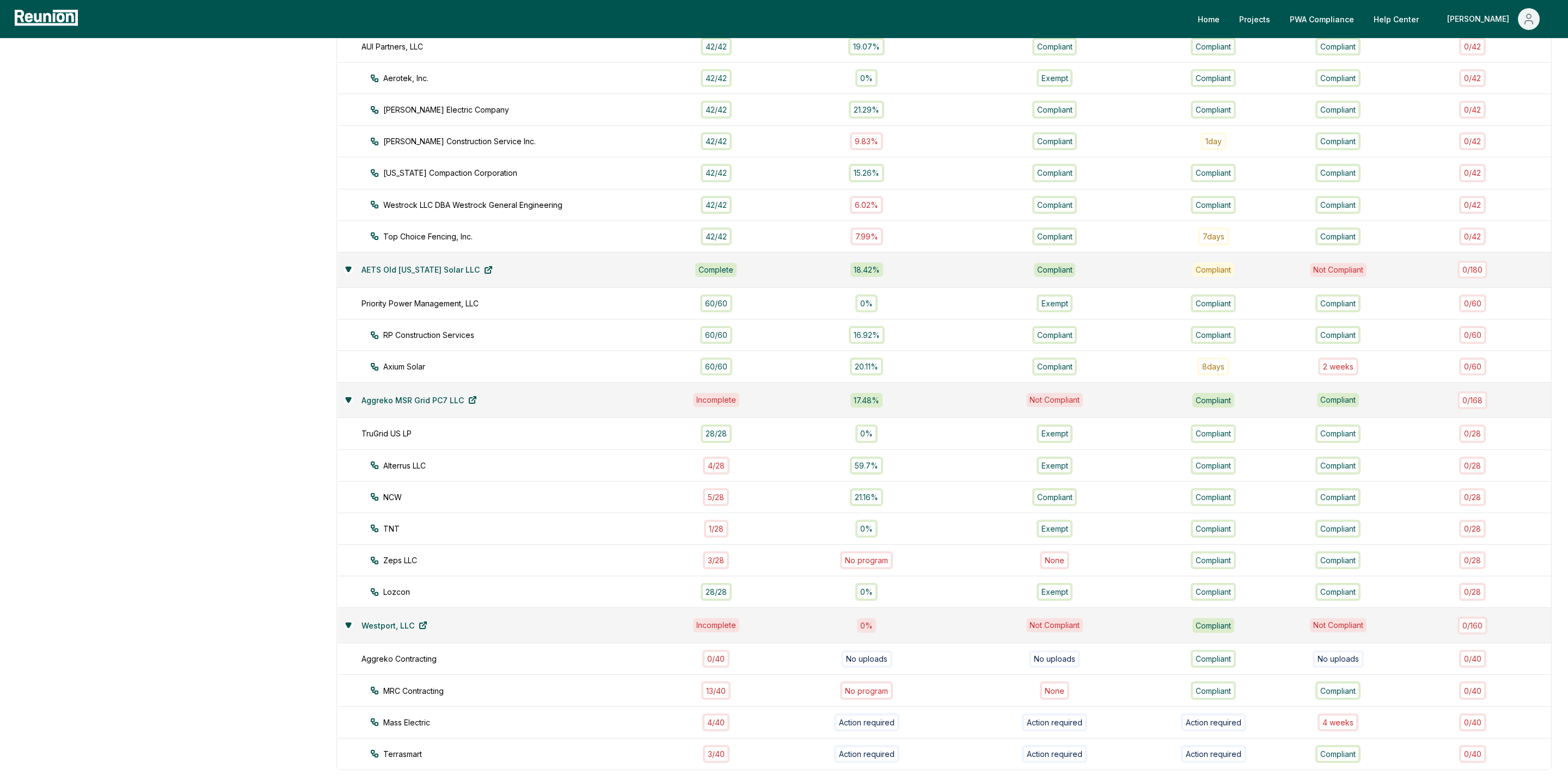
scroll to position [529, 0]
